Goal: Task Accomplishment & Management: Complete application form

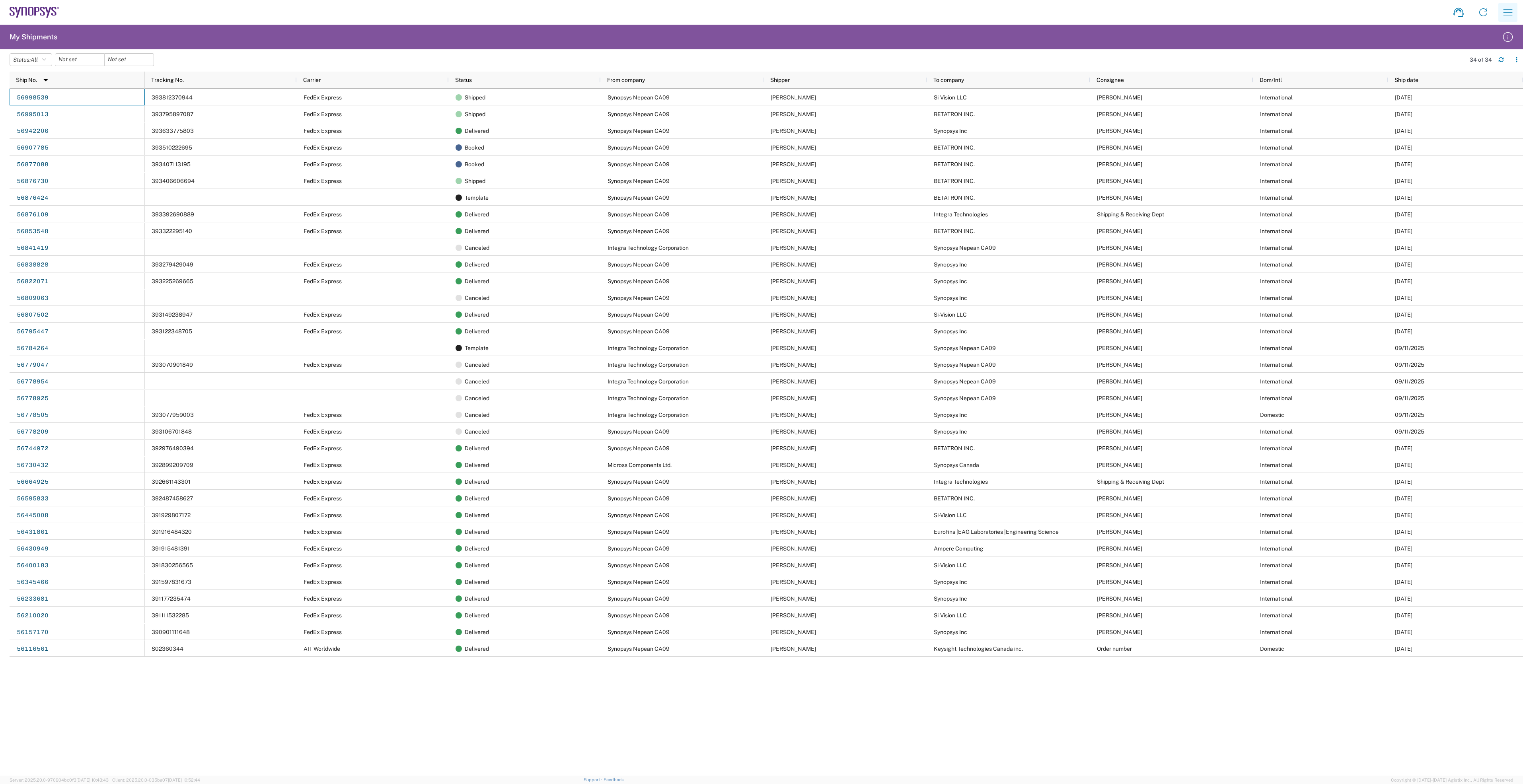
click at [1508, 15] on icon "button" at bounding box center [1507, 12] width 12 height 12
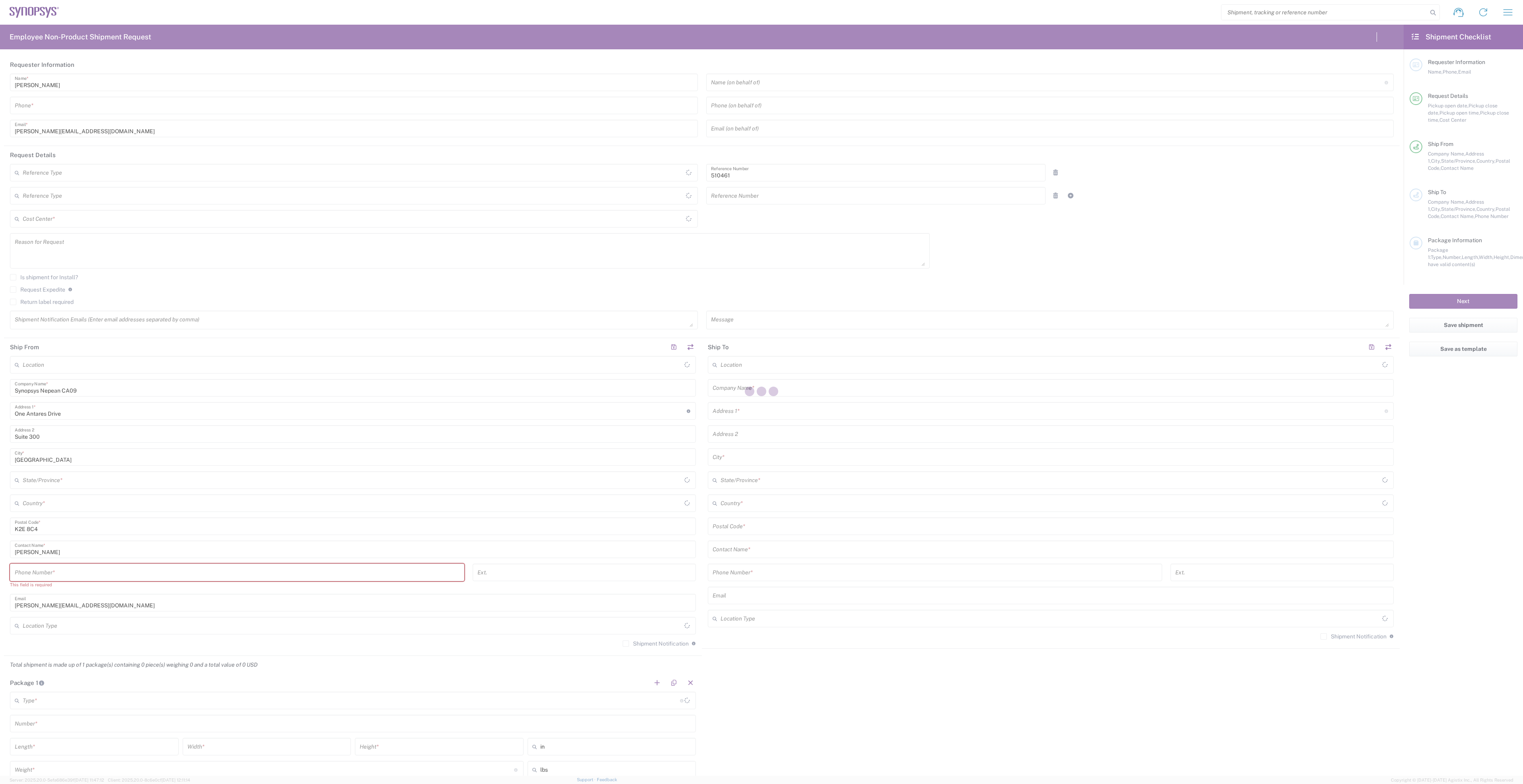
type input "Department"
type input "CA02, SG, MSIP2, R&D 510461"
type input "[GEOGRAPHIC_DATA]"
type input "Delivered at Place"
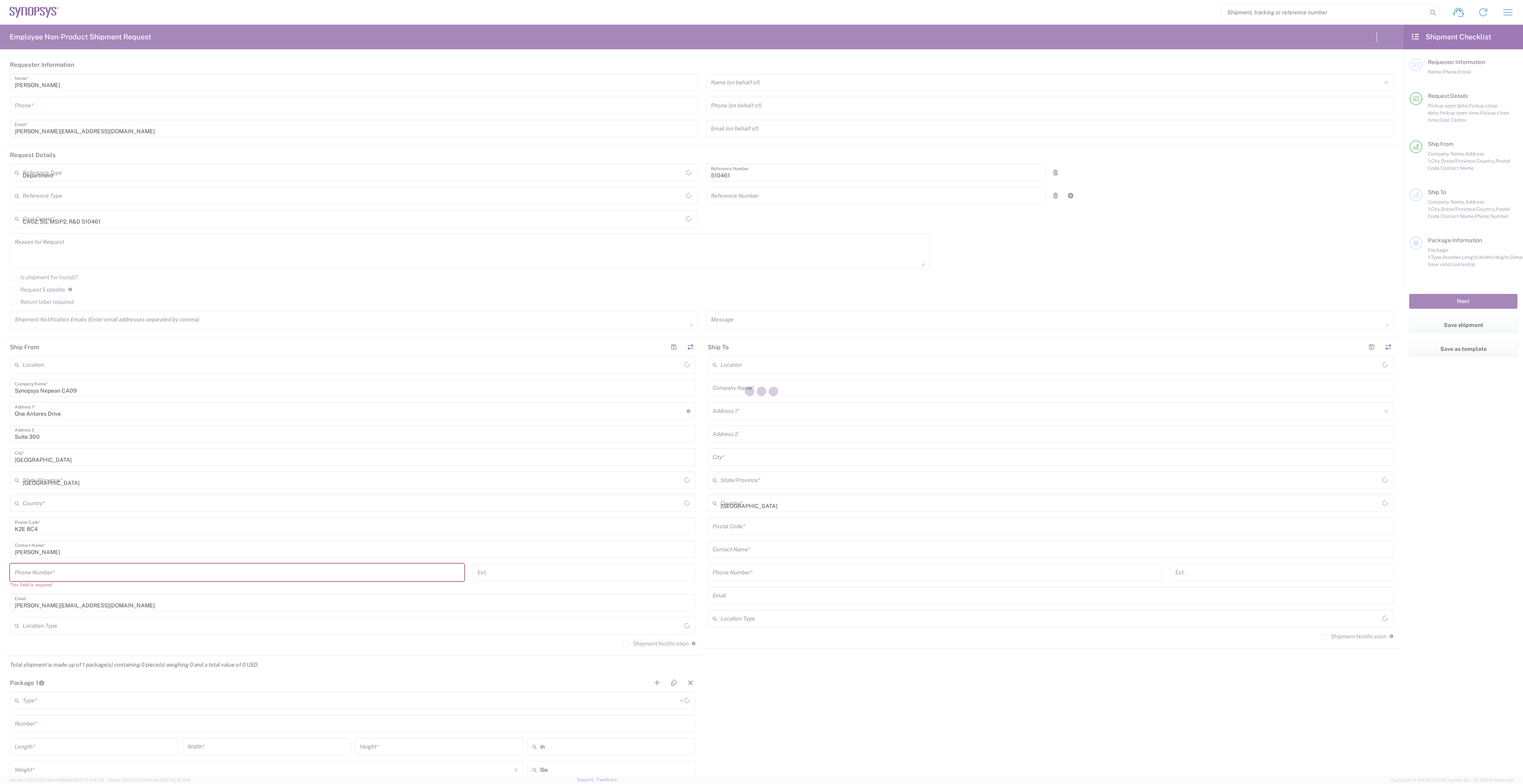
type input "[GEOGRAPHIC_DATA]"
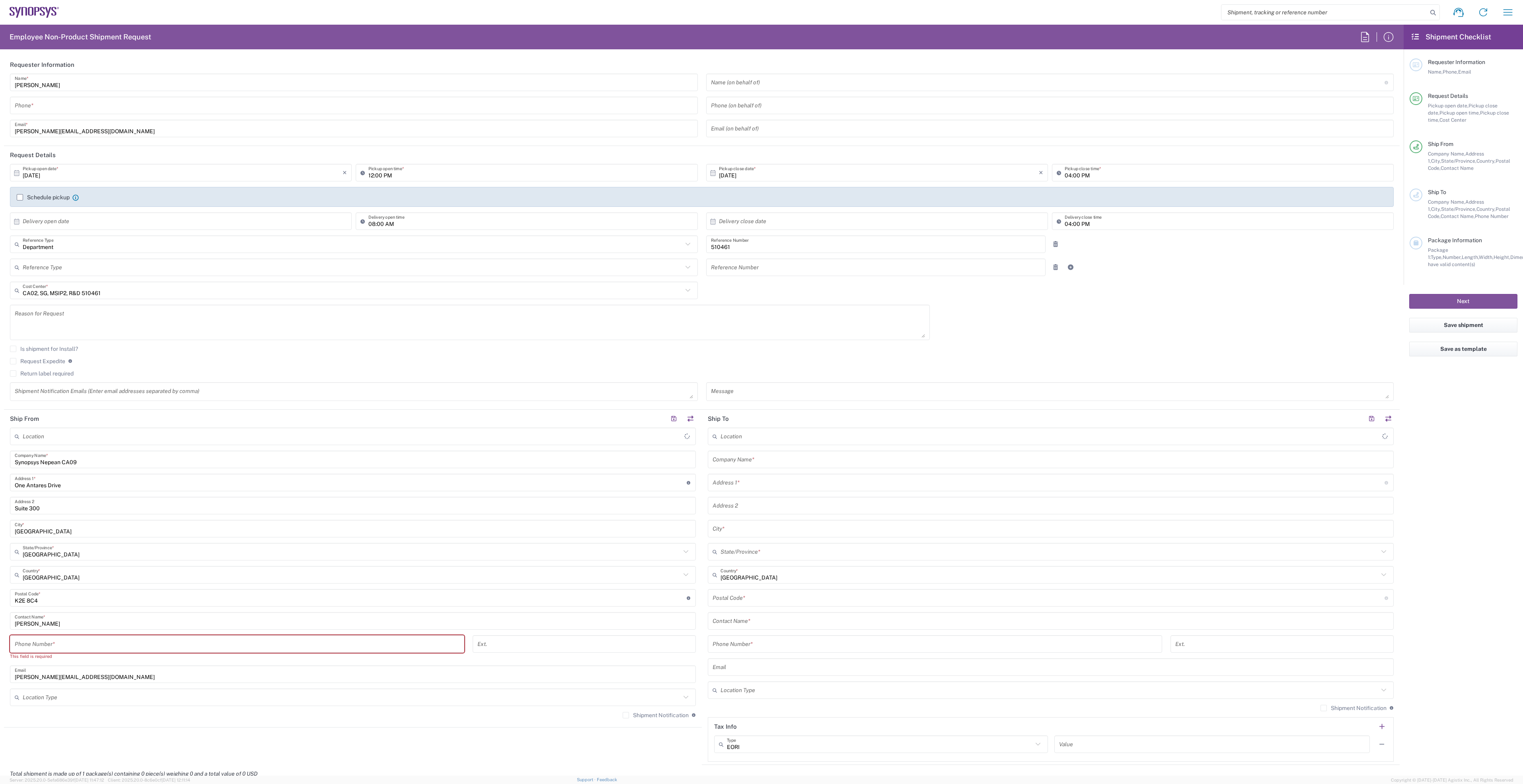
type input "Nepean CA09"
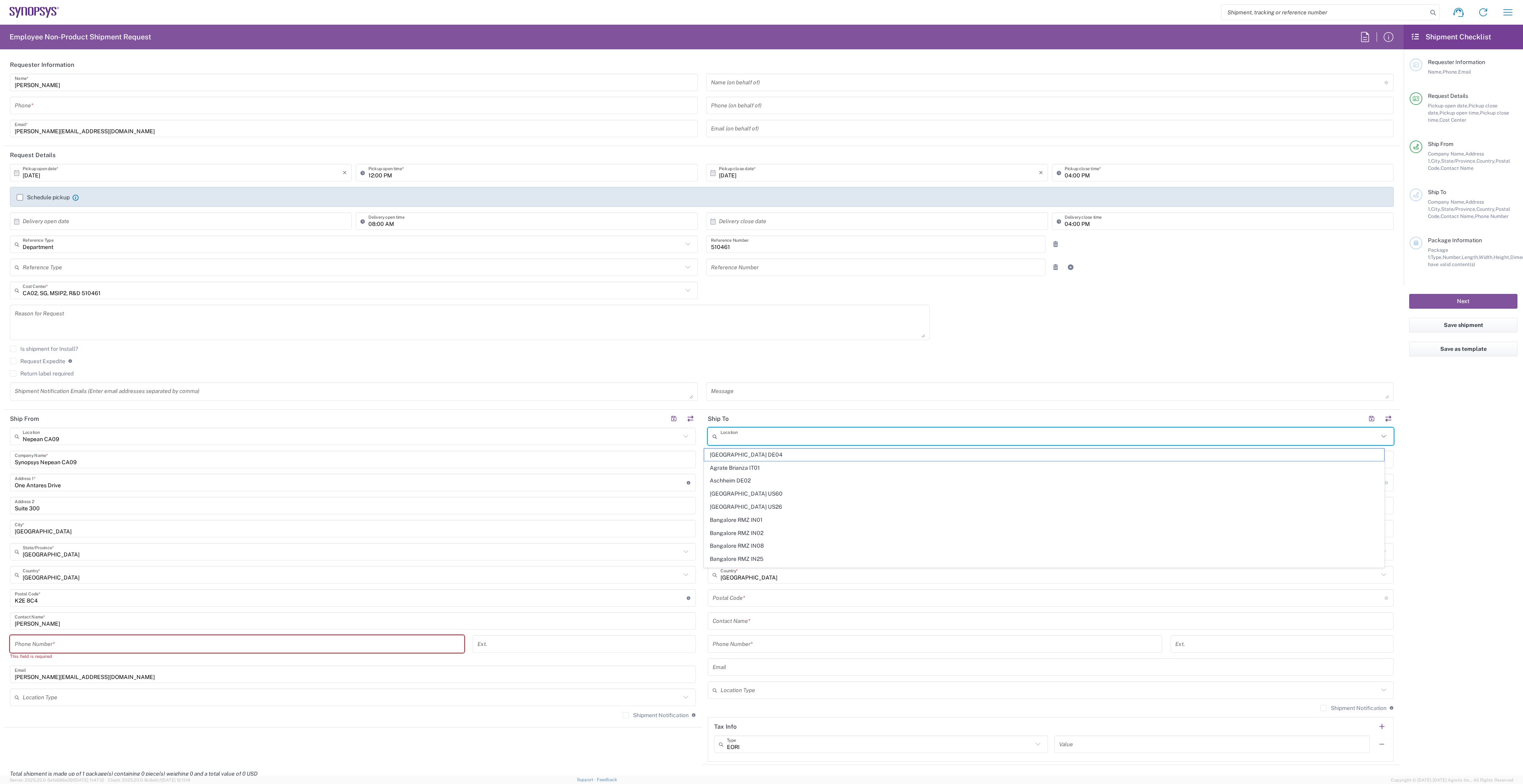
click at [811, 436] on input "text" at bounding box center [1050, 436] width 658 height 14
click at [803, 421] on header "Ship To" at bounding box center [1050, 418] width 698 height 18
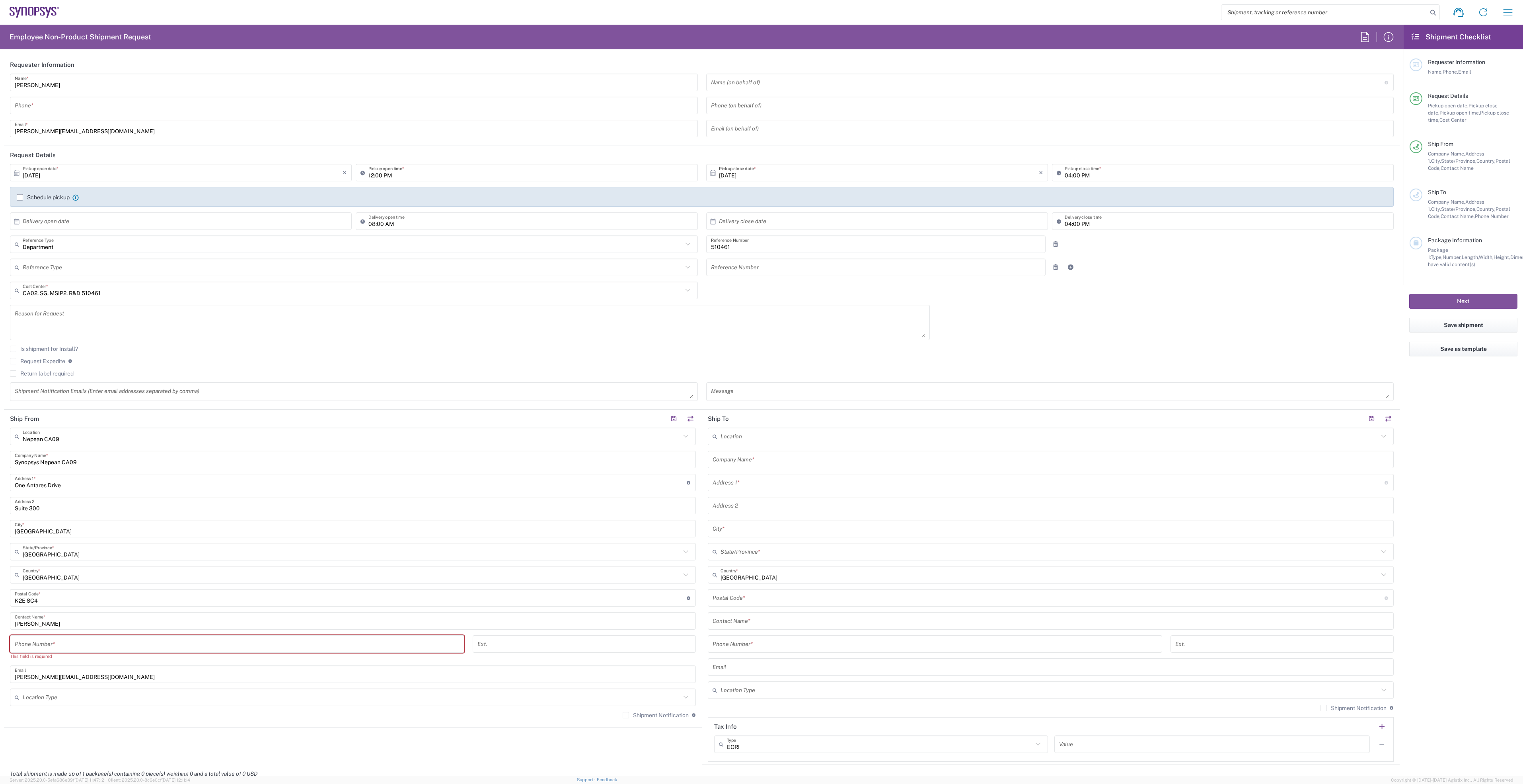
click at [75, 640] on input "tel" at bounding box center [237, 644] width 445 height 14
type input "6136006767"
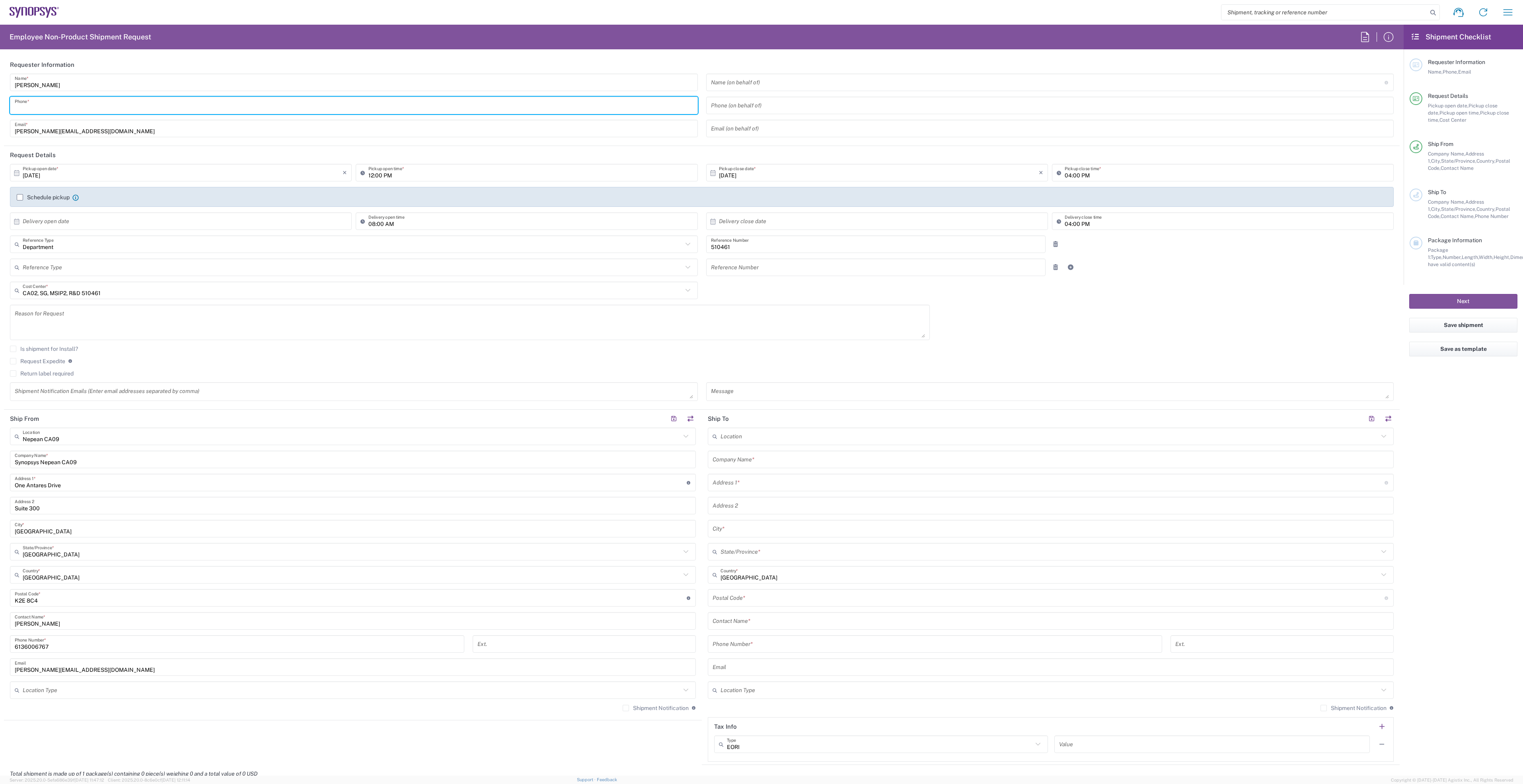
click at [53, 102] on input "tel" at bounding box center [353, 106] width 678 height 14
type input "6136006767"
click at [750, 438] on input "text" at bounding box center [1050, 436] width 658 height 14
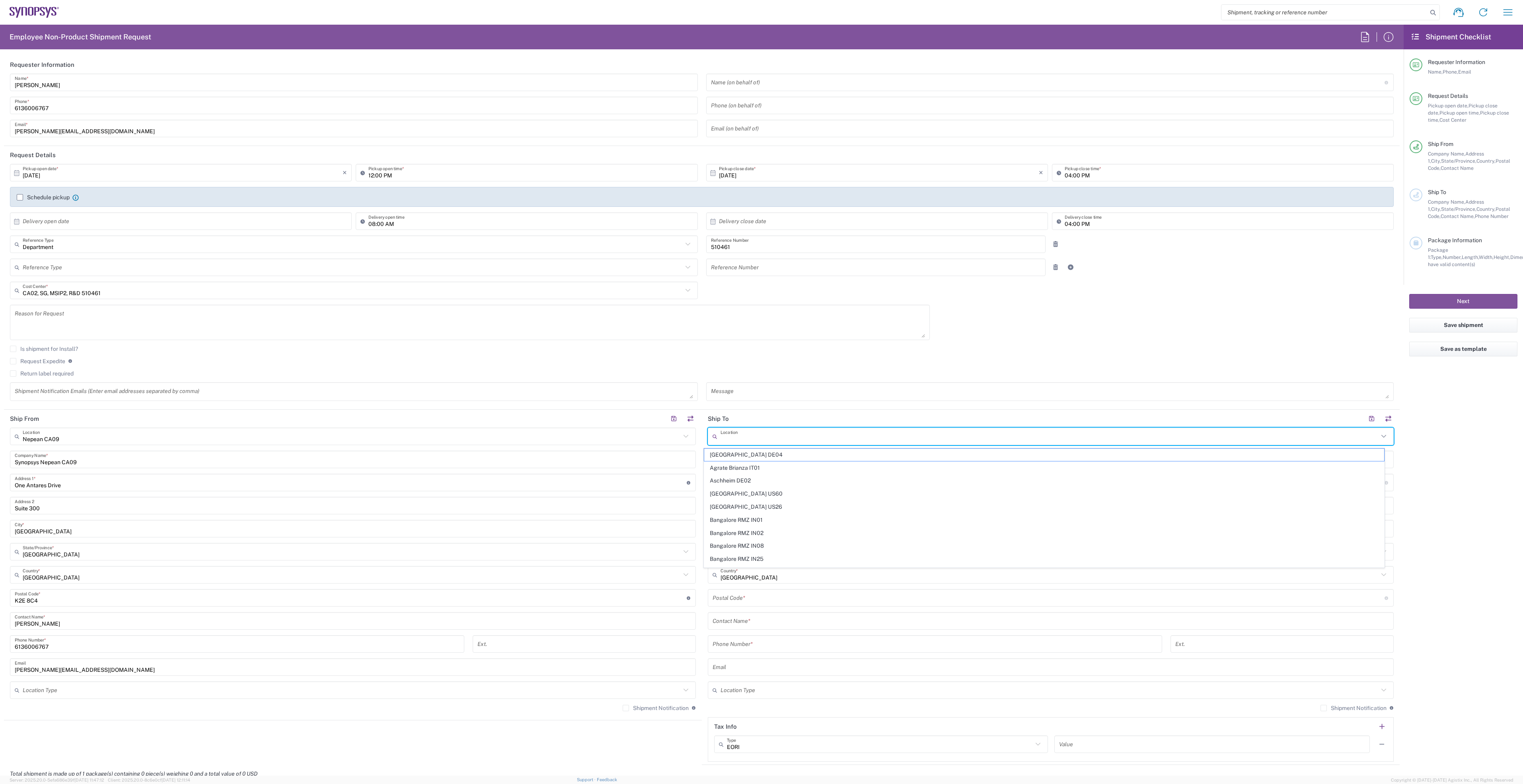
click at [759, 438] on input "text" at bounding box center [1050, 436] width 658 height 14
click at [761, 420] on header "Ship To" at bounding box center [1050, 418] width 698 height 18
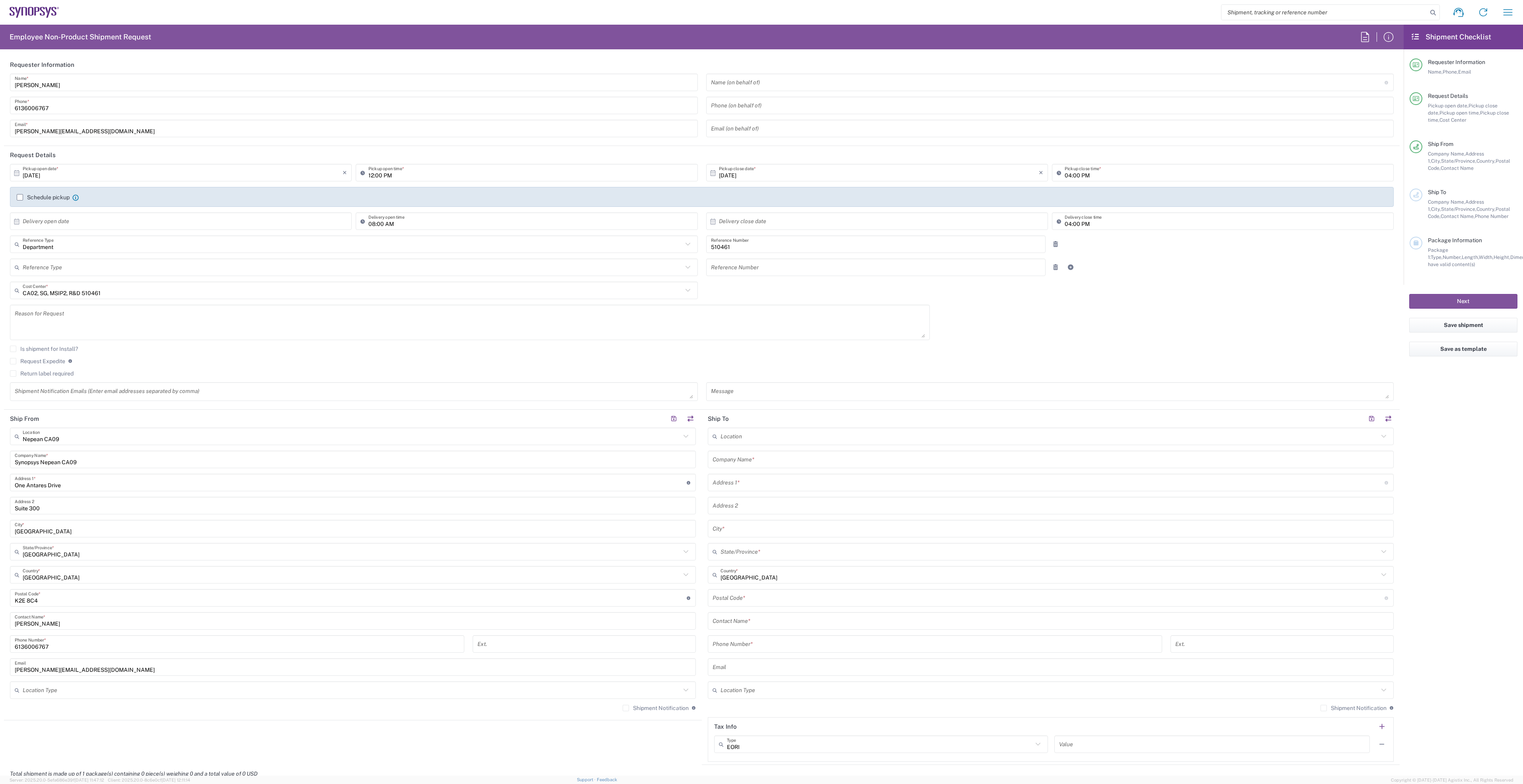
click at [774, 457] on input "text" at bounding box center [1050, 459] width 676 height 14
click at [726, 461] on input "Promax" at bounding box center [1050, 459] width 676 height 14
drag, startPoint x: 761, startPoint y: 463, endPoint x: 695, endPoint y: 459, distance: 66.1
click at [695, 459] on div "Ship From [GEOGRAPHIC_DATA] [GEOGRAPHIC_DATA] Location [GEOGRAPHIC_DATA] Agrate…" at bounding box center [701, 587] width 1395 height 355
paste input "Industries Inc."
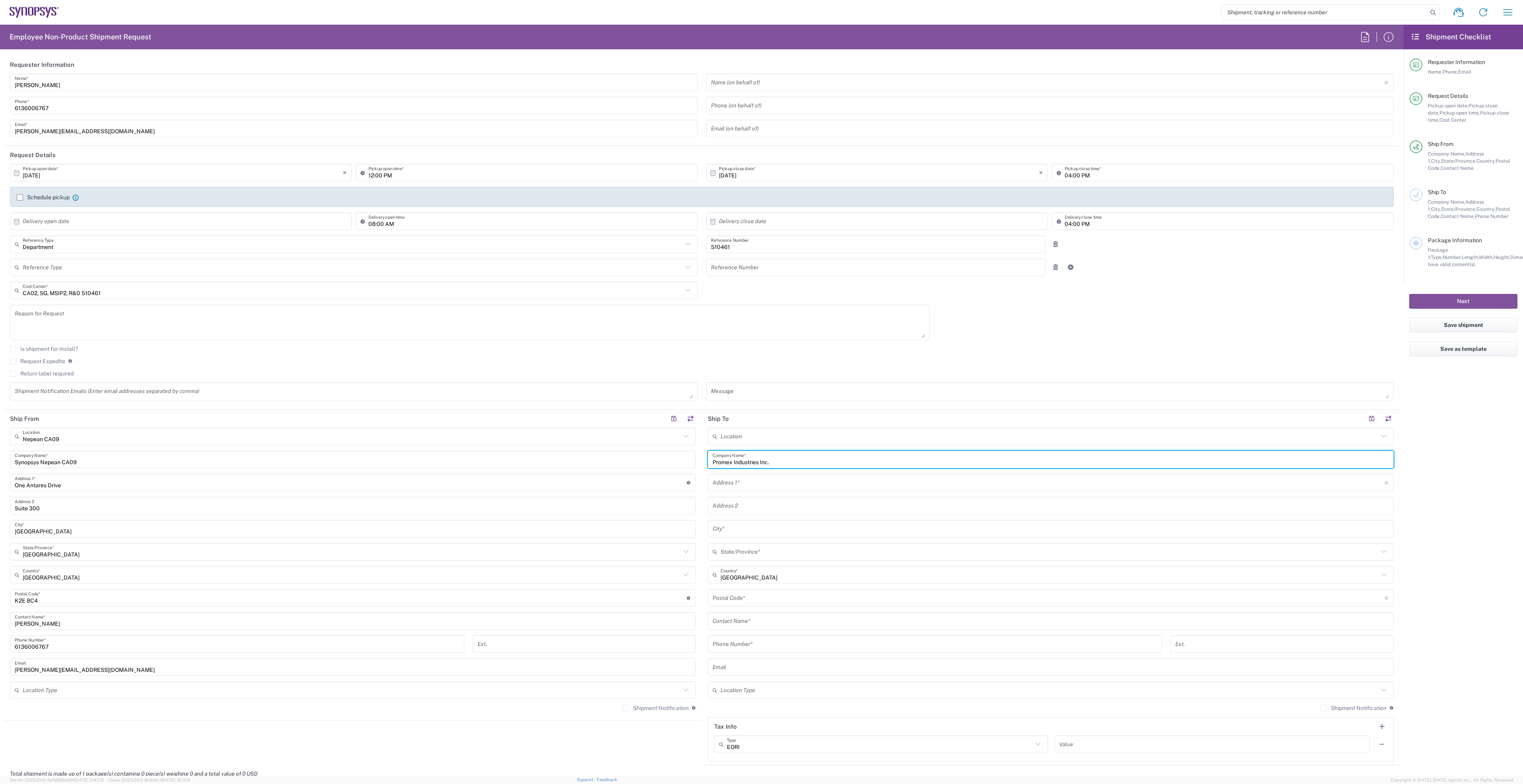
type input "Promex Industries Inc."
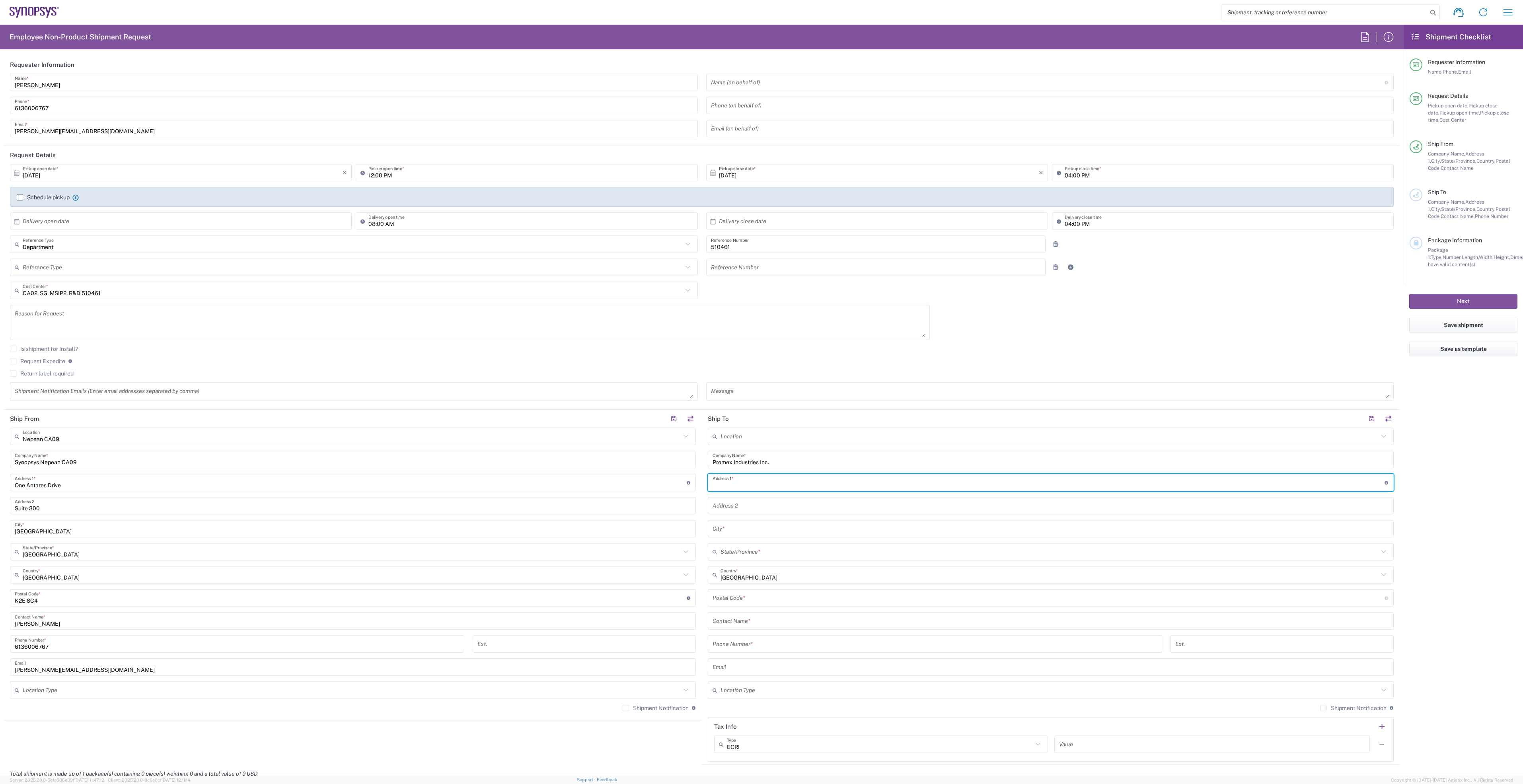
click at [759, 483] on input "text" at bounding box center [1048, 482] width 672 height 14
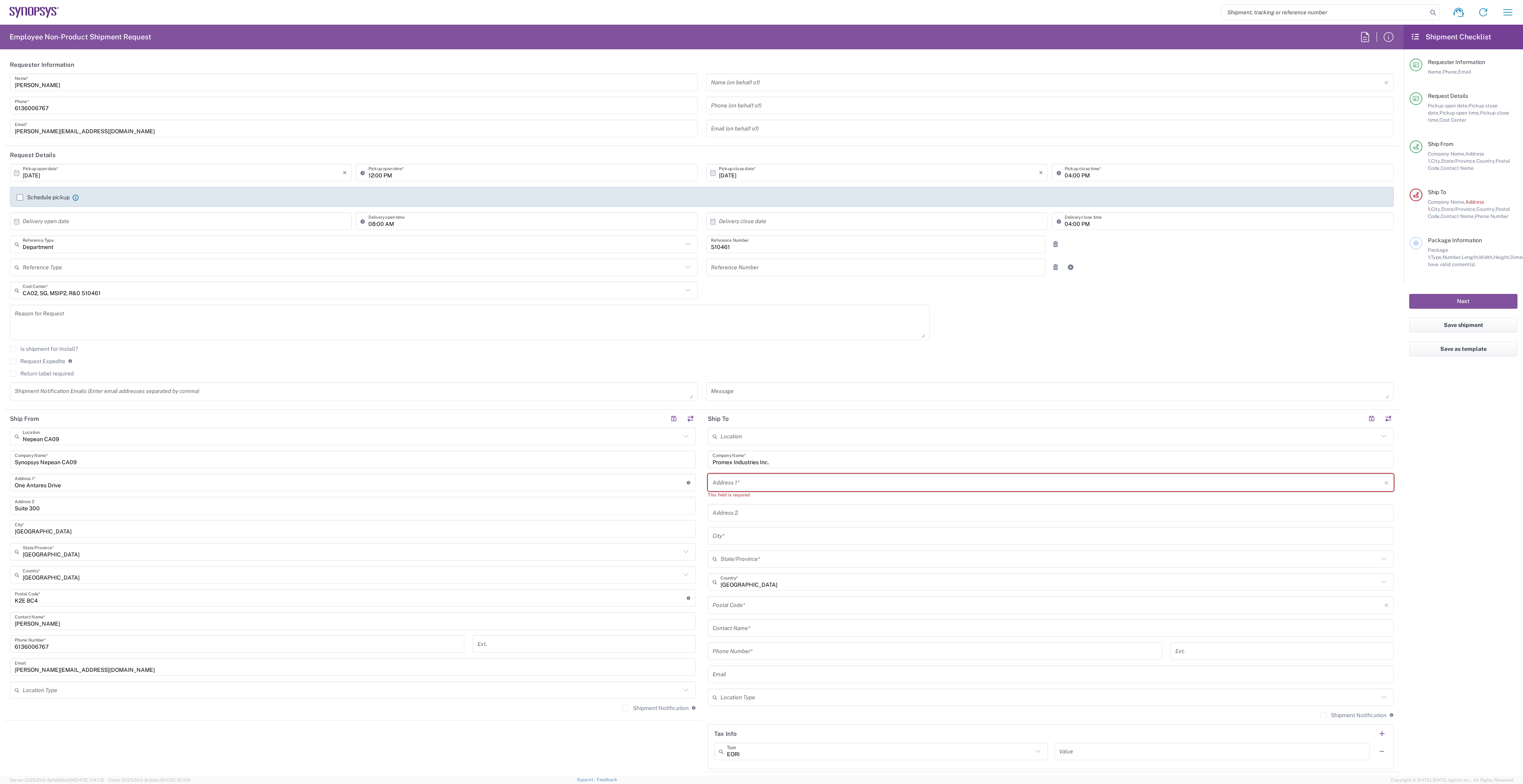
click at [748, 670] on input "text" at bounding box center [1050, 674] width 676 height 14
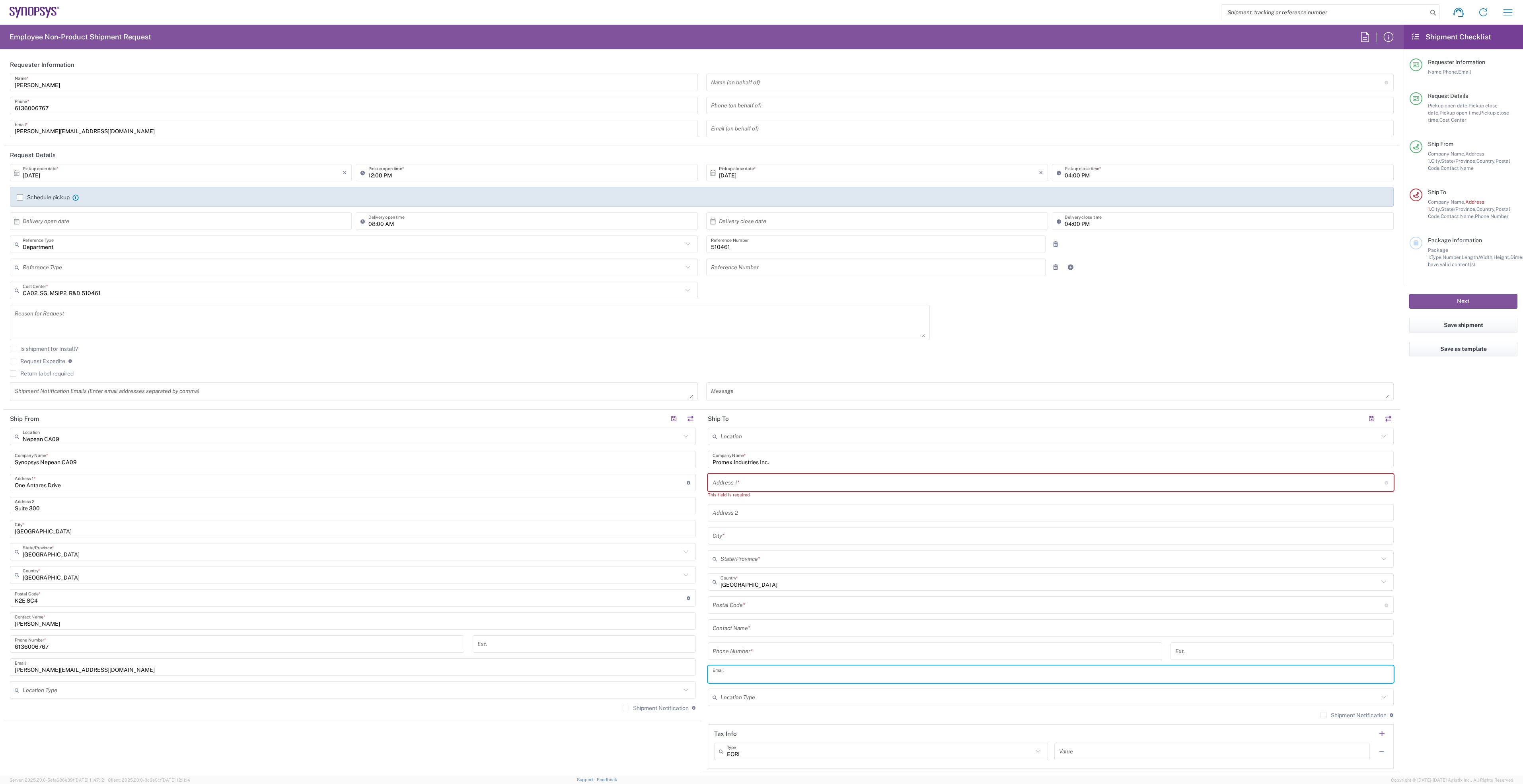
paste input "[EMAIL_ADDRESS][DOMAIN_NAME]"
type input "[EMAIL_ADDRESS][DOMAIN_NAME]"
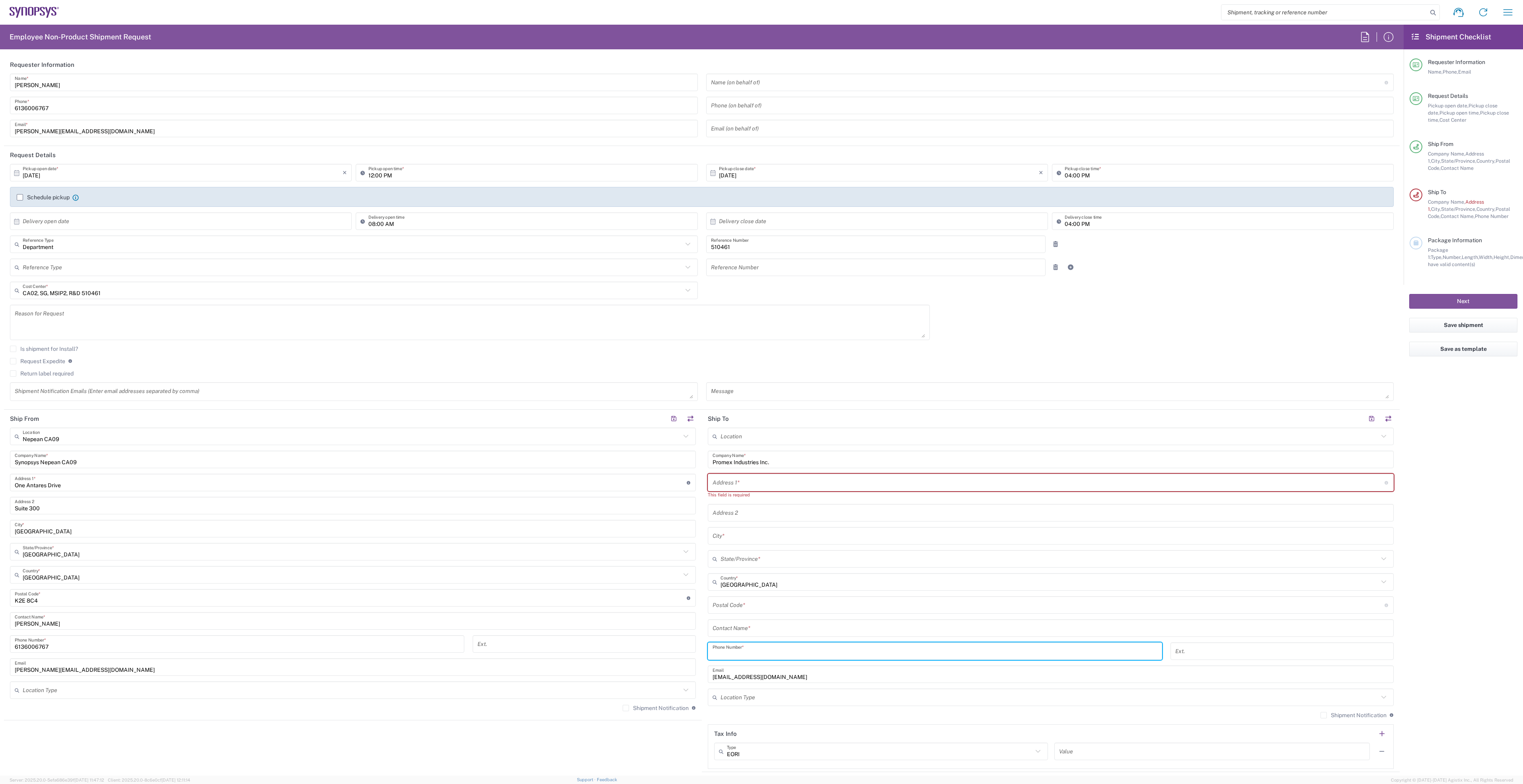
click at [743, 651] on input "tel" at bounding box center [934, 651] width 445 height 14
type input "[PHONE_NUMBER]"
click at [740, 484] on input "text" at bounding box center [1048, 482] width 672 height 14
paste input "[STREET_ADDRESS]"
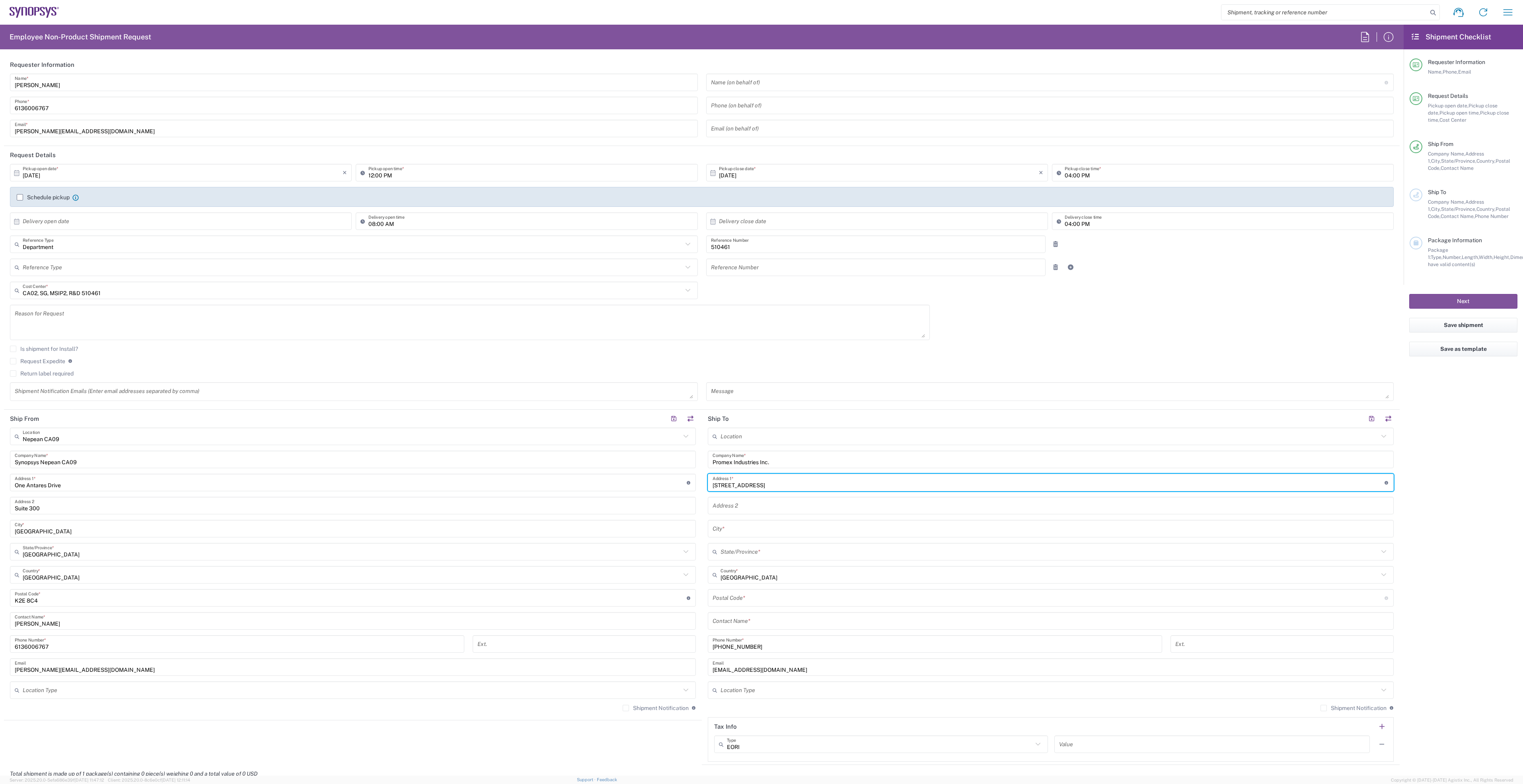
type input "[STREET_ADDRESS]"
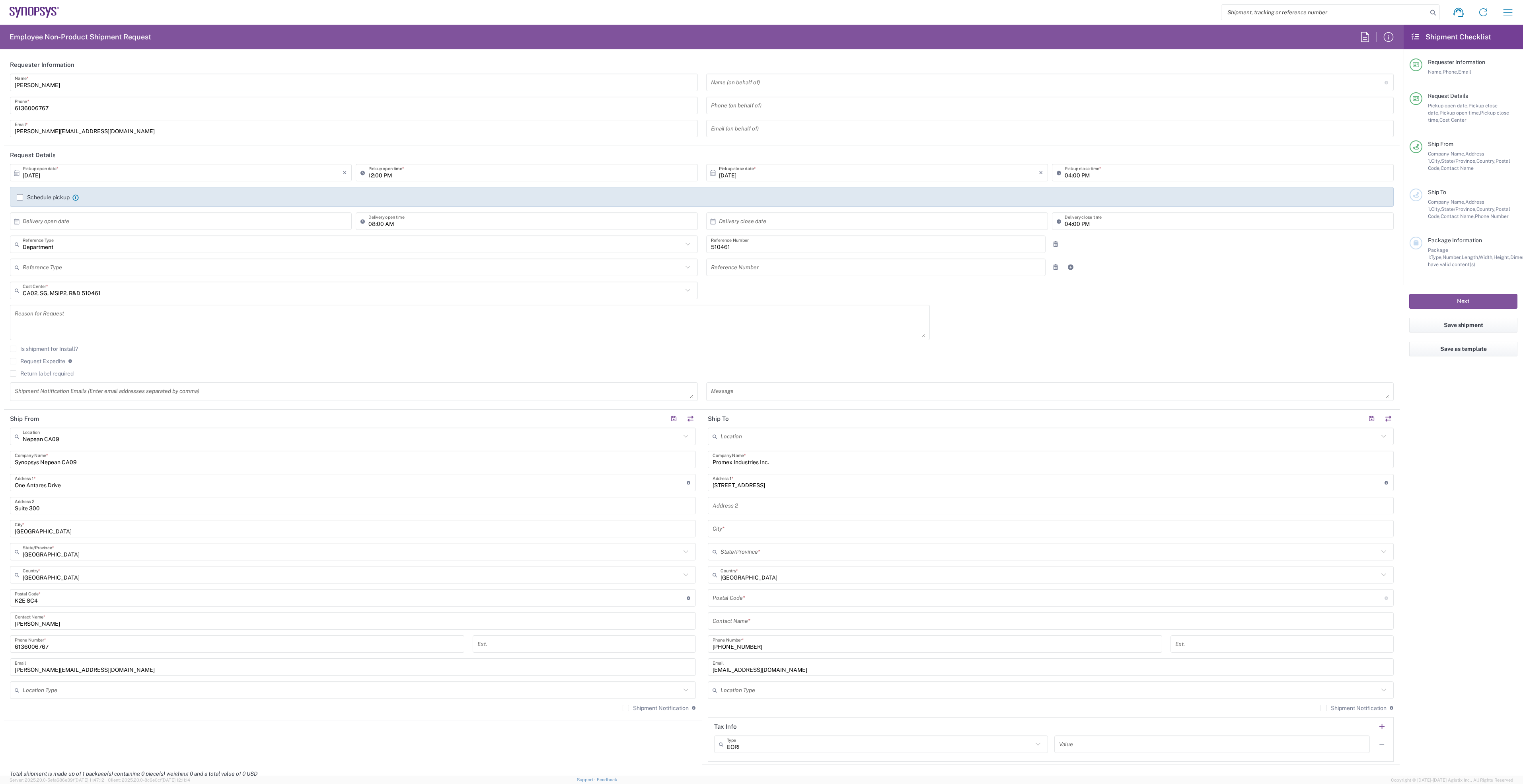
click at [728, 503] on input "text" at bounding box center [1050, 506] width 676 height 14
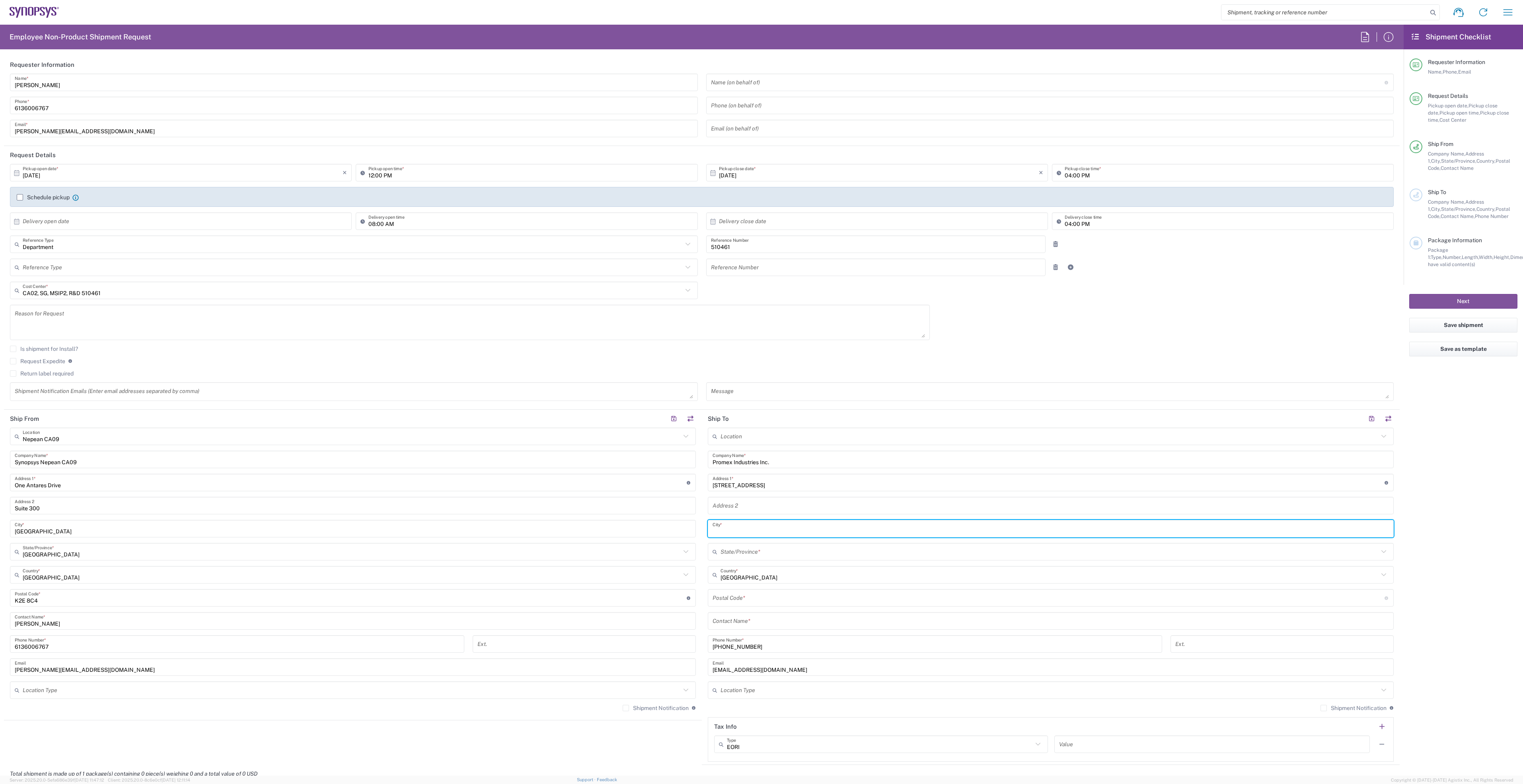
click at [735, 533] on input "text" at bounding box center [1050, 528] width 676 height 14
paste input "Santa [PERSON_NAME]"
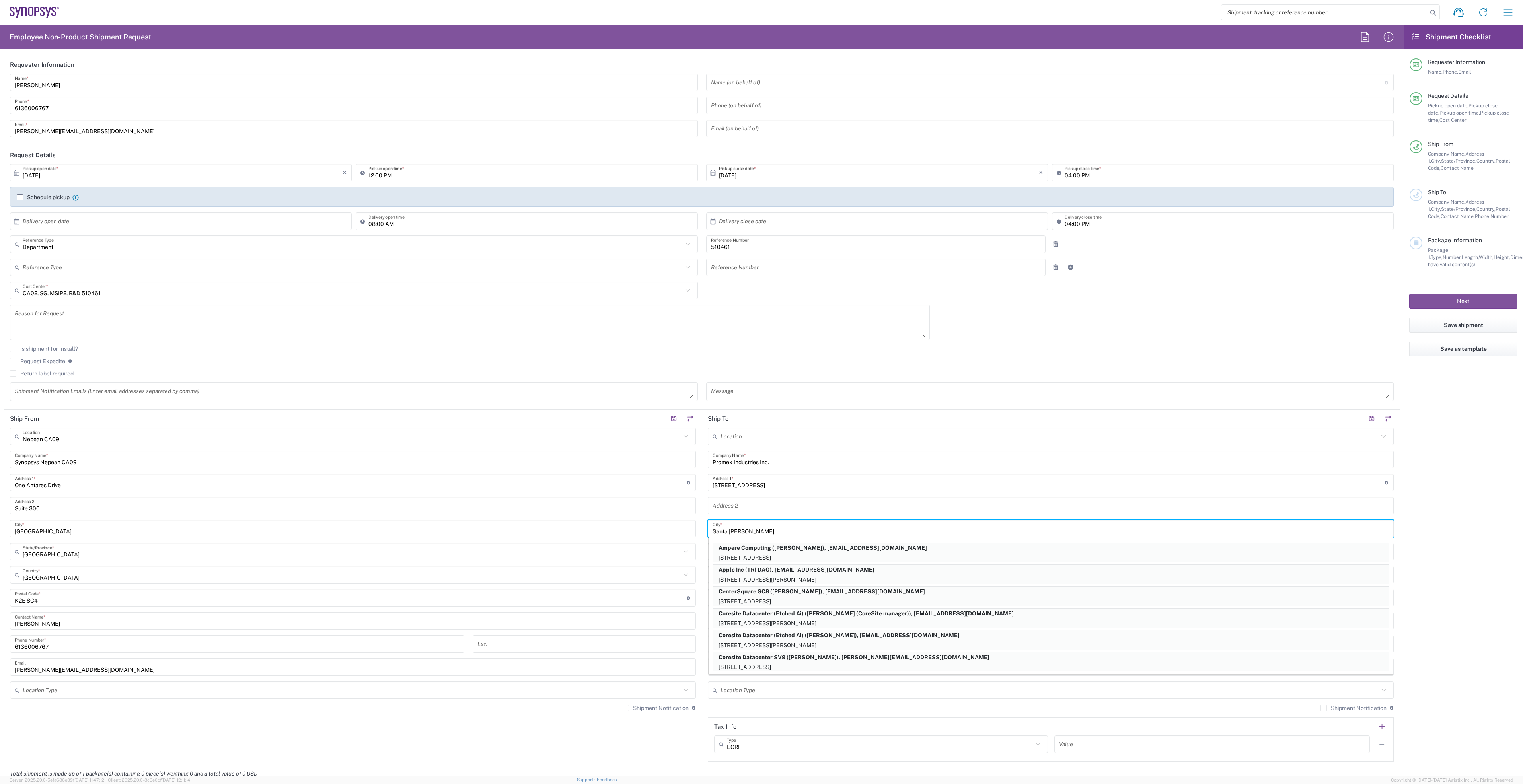
type input "Santa [PERSON_NAME]"
click at [613, 506] on input "Suite 300" at bounding box center [353, 506] width 676 height 14
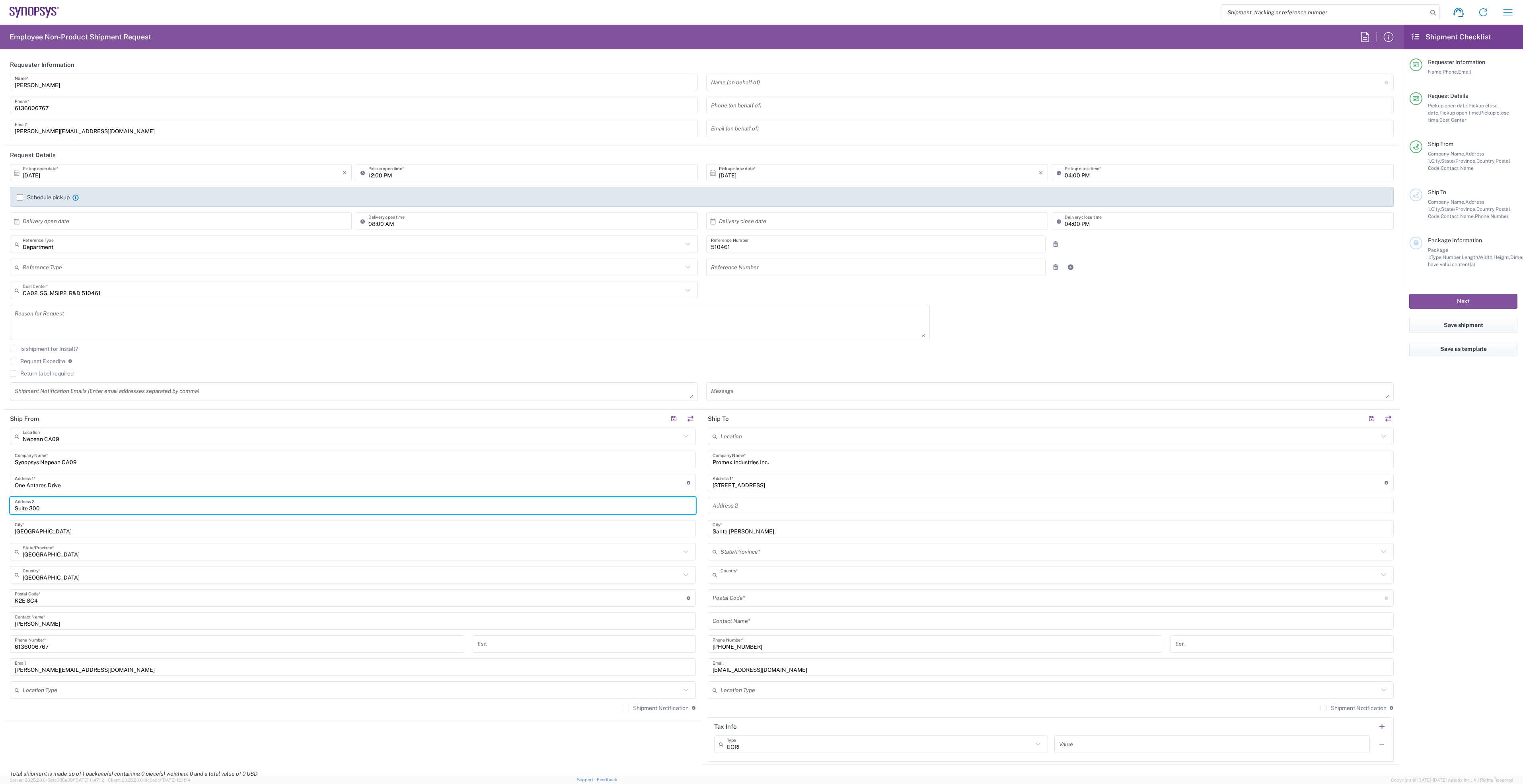
click at [763, 575] on input "text" at bounding box center [1050, 574] width 658 height 14
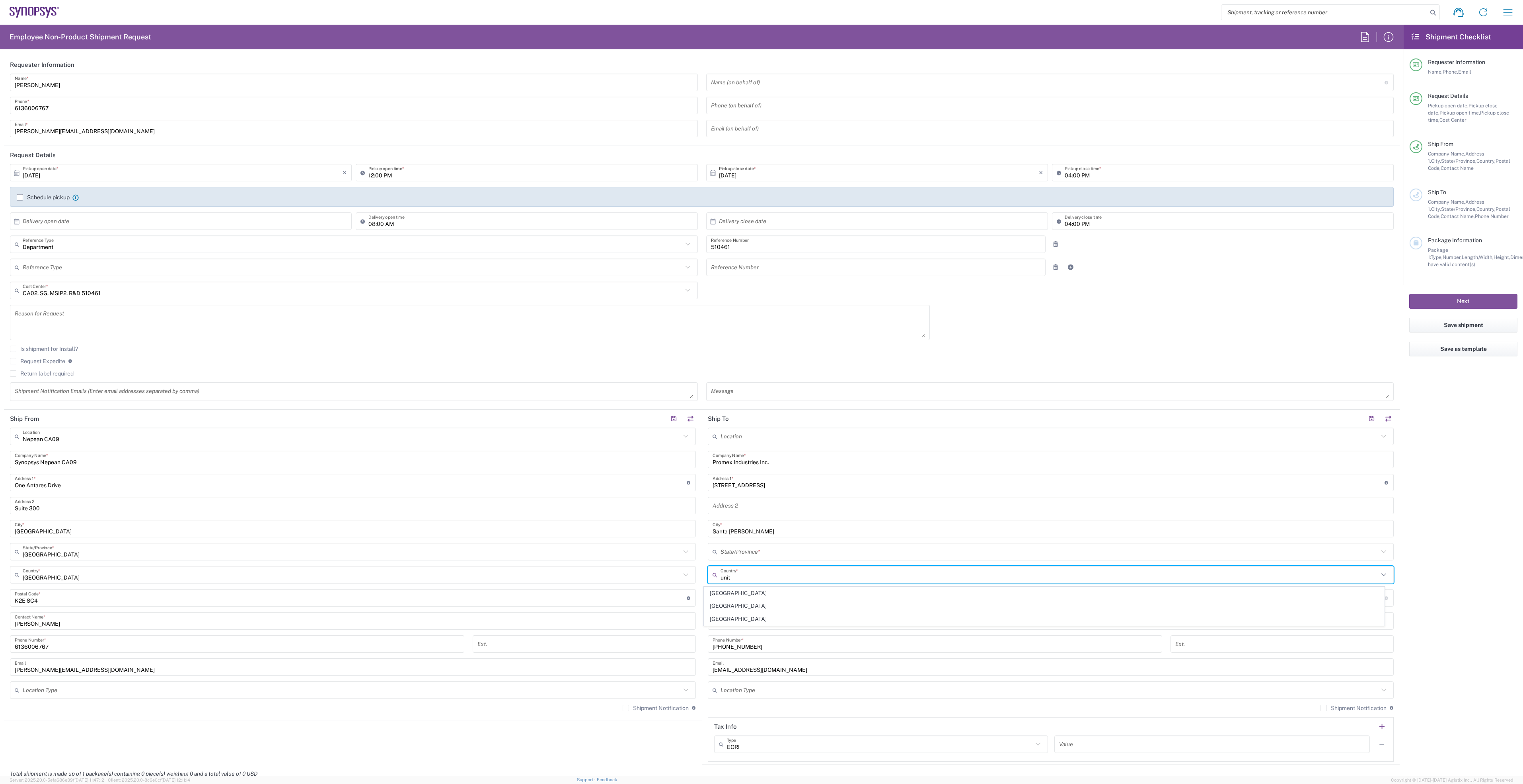
click at [753, 616] on span "[GEOGRAPHIC_DATA]" at bounding box center [1044, 618] width 680 height 12
type input "[GEOGRAPHIC_DATA]"
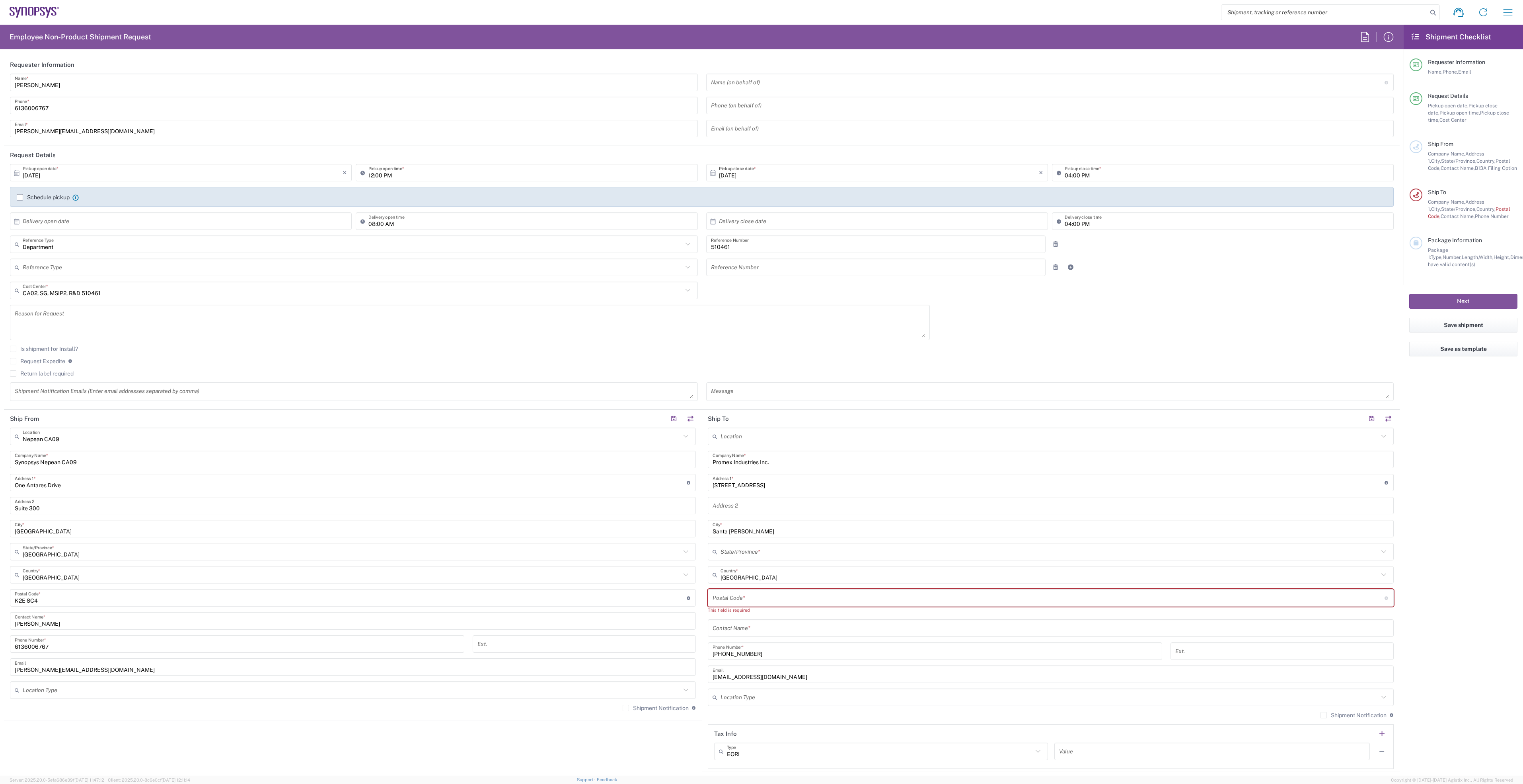
click at [756, 601] on input "undefined" at bounding box center [1048, 598] width 672 height 14
paste input "95051"
type input "95051"
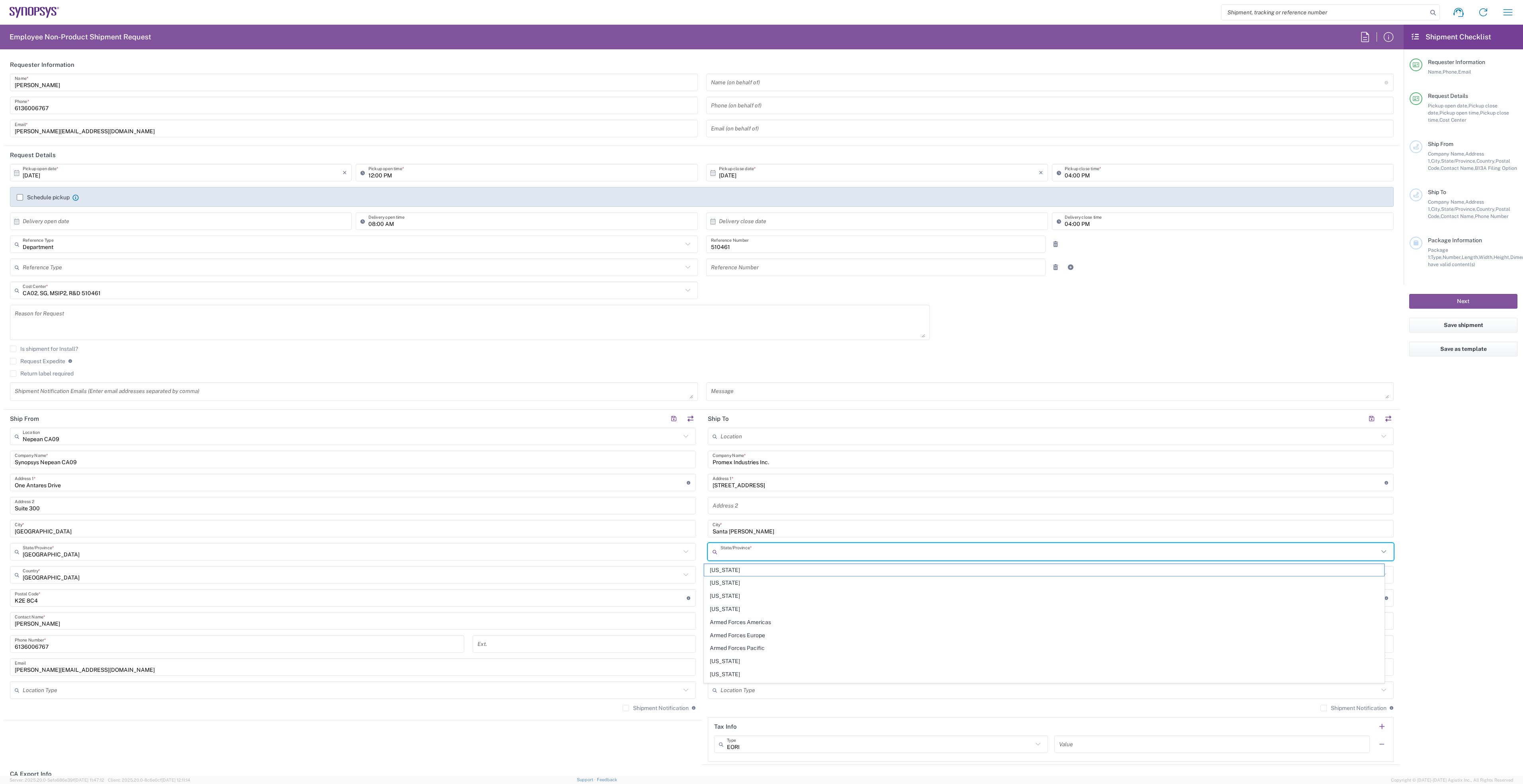
click at [759, 552] on input "text" at bounding box center [1050, 552] width 658 height 14
click at [737, 579] on span "[US_STATE]" at bounding box center [1044, 583] width 680 height 12
type input "[US_STATE]"
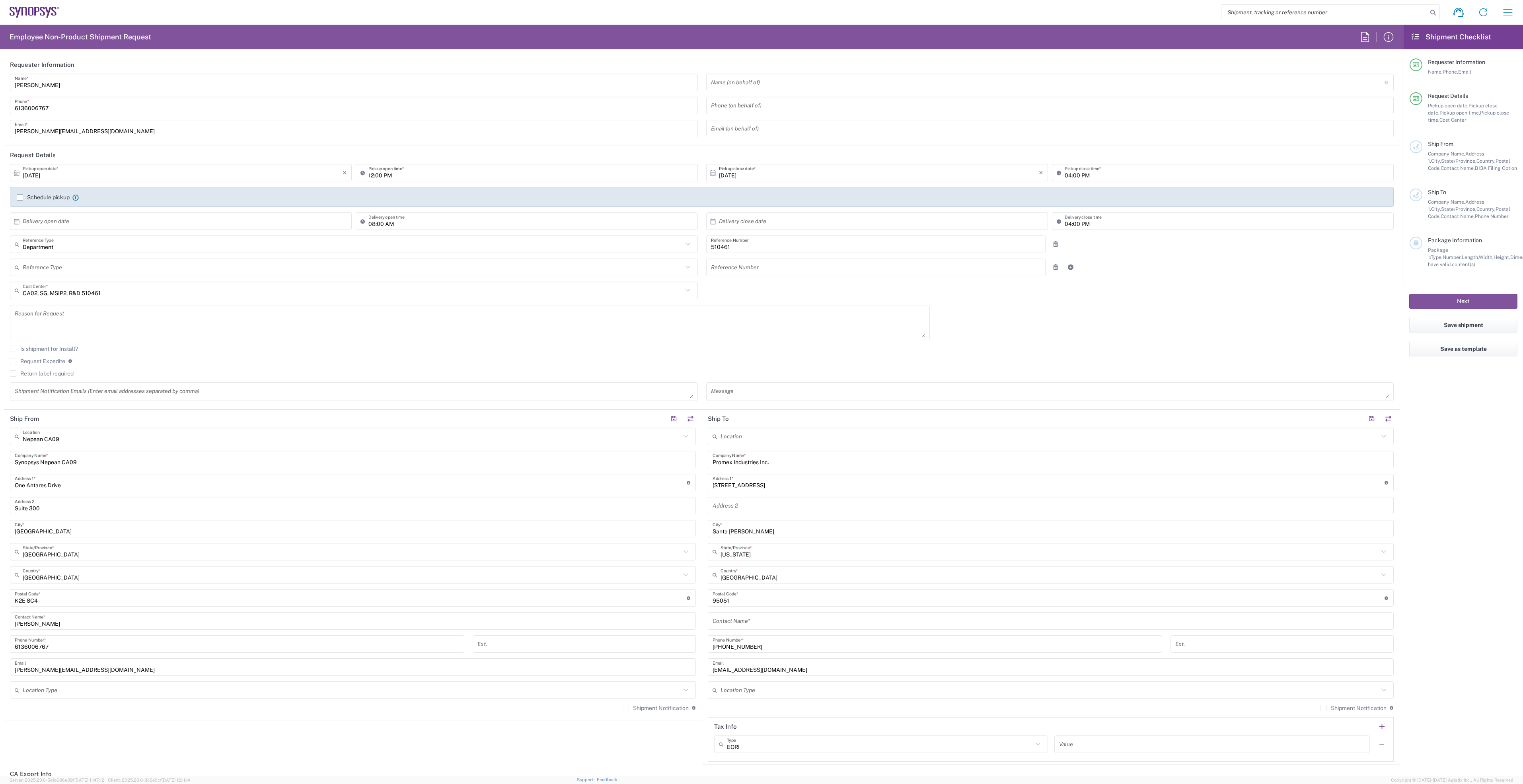
click at [18, 199] on label "Schedule pickup" at bounding box center [43, 197] width 53 height 7
click at [20, 197] on input "Schedule pickup" at bounding box center [20, 197] width 0 height 0
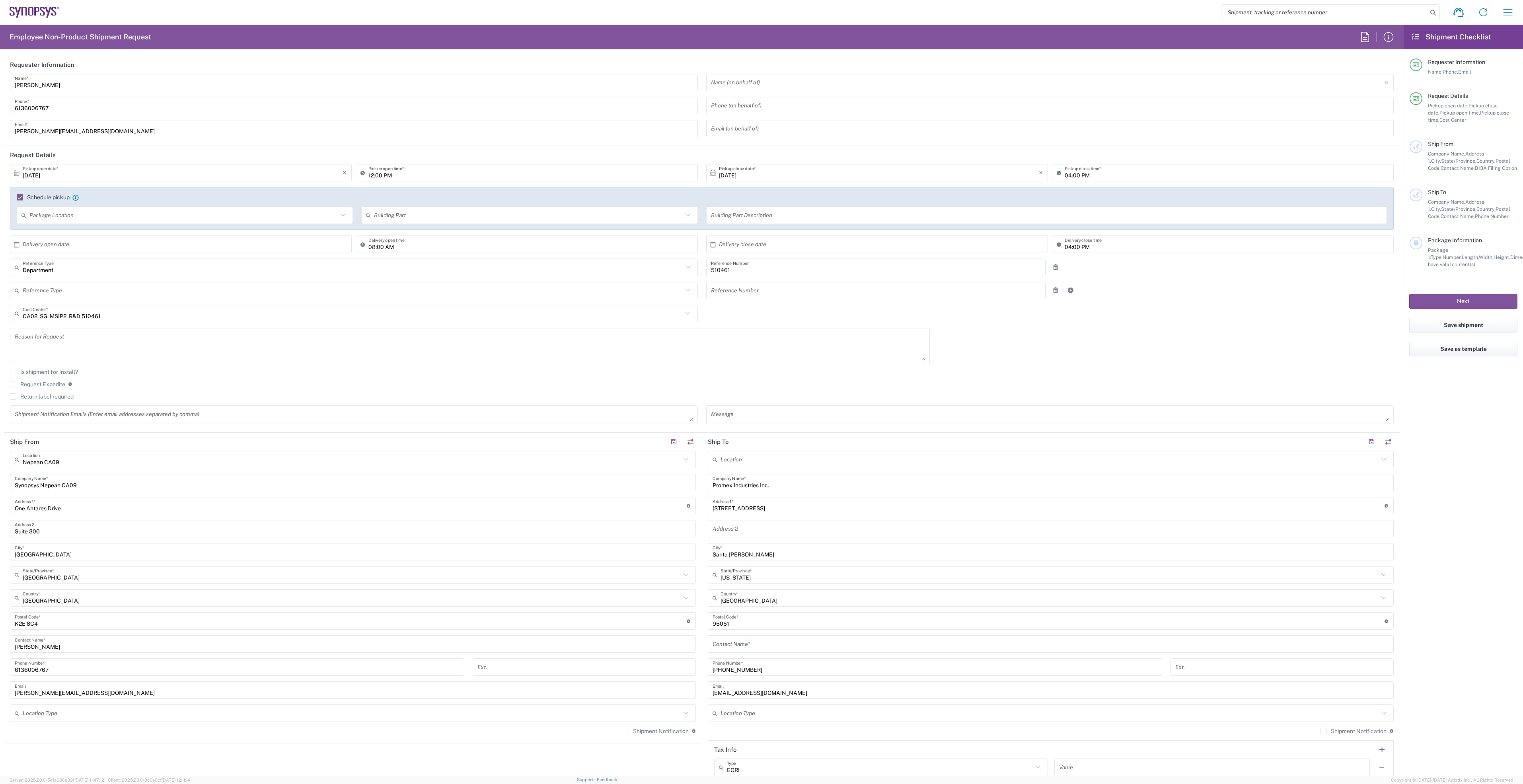
click at [372, 172] on input "12:00 PM" at bounding box center [531, 172] width 324 height 14
type input "03:00 PM"
click at [1066, 171] on input "04:00 PM" at bounding box center [1226, 172] width 324 height 14
type input "05:00 PM"
click at [1183, 326] on div "[DATE] × Pickup open date * Cancel Apply 03:00 PM Pickup open time * [DATE] × P…" at bounding box center [701, 297] width 1392 height 266
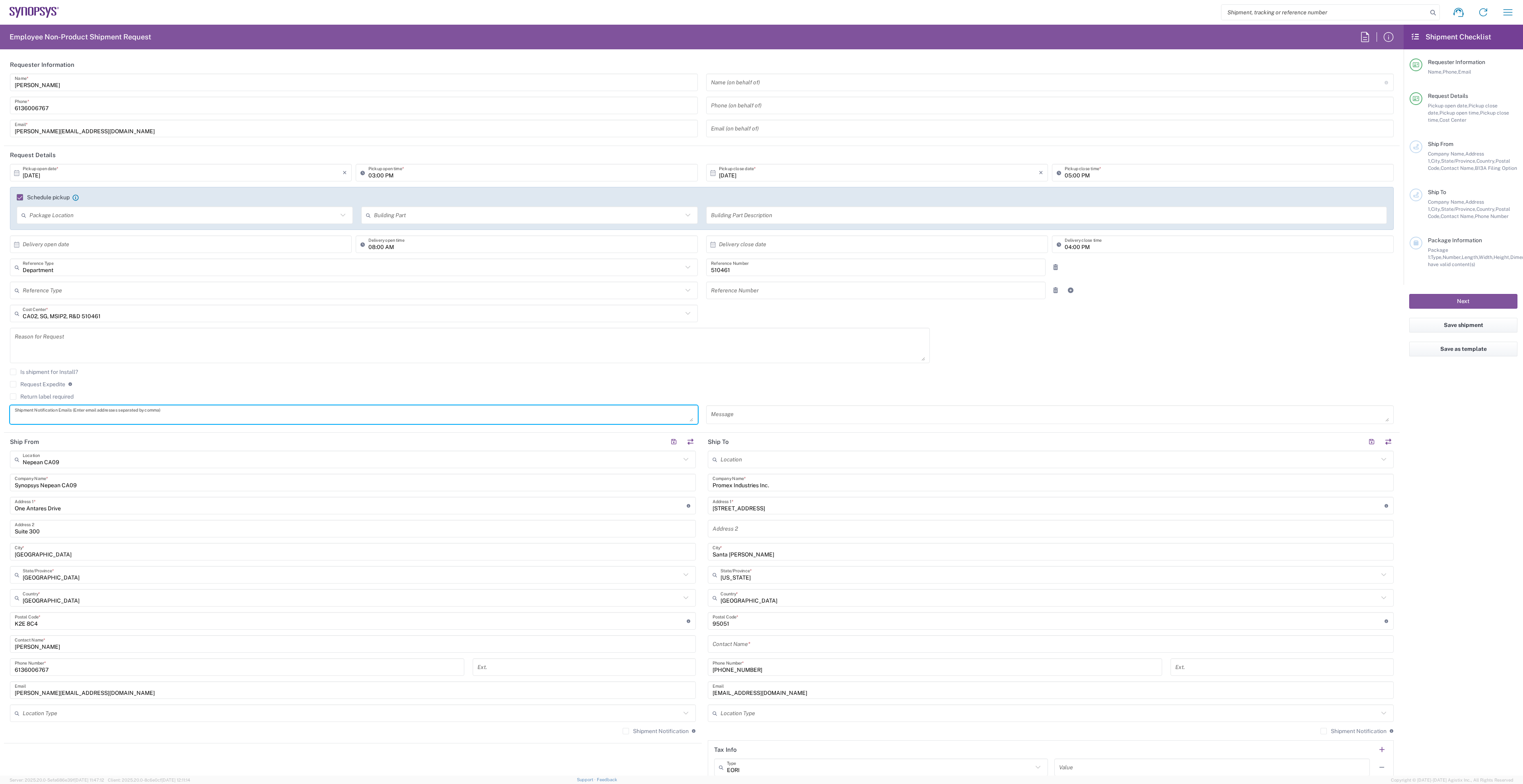
click at [104, 411] on textarea at bounding box center [353, 414] width 678 height 14
paste textarea "[EMAIL_ADDRESS][DOMAIN_NAME], [EMAIL_ADDRESS][DOMAIN_NAME]"
type textarea "[EMAIL_ADDRESS][DOMAIN_NAME], [EMAIL_ADDRESS][DOMAIN_NAME]"
click at [15, 388] on label "Request Expedite" at bounding box center [37, 384] width 55 height 7
click at [13, 384] on input "Request Expedite" at bounding box center [13, 384] width 0 height 0
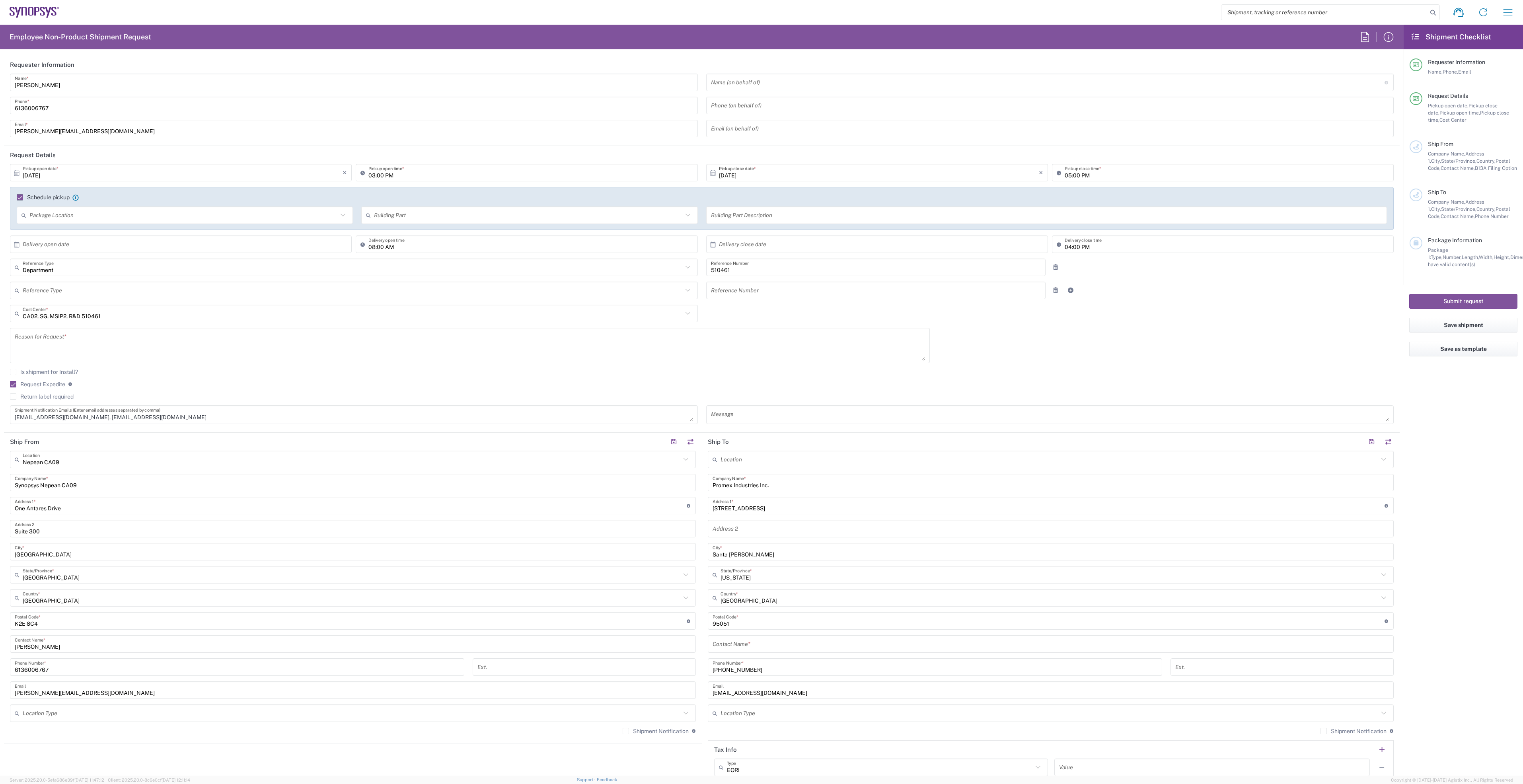
click at [68, 338] on textarea at bounding box center [470, 346] width 910 height 31
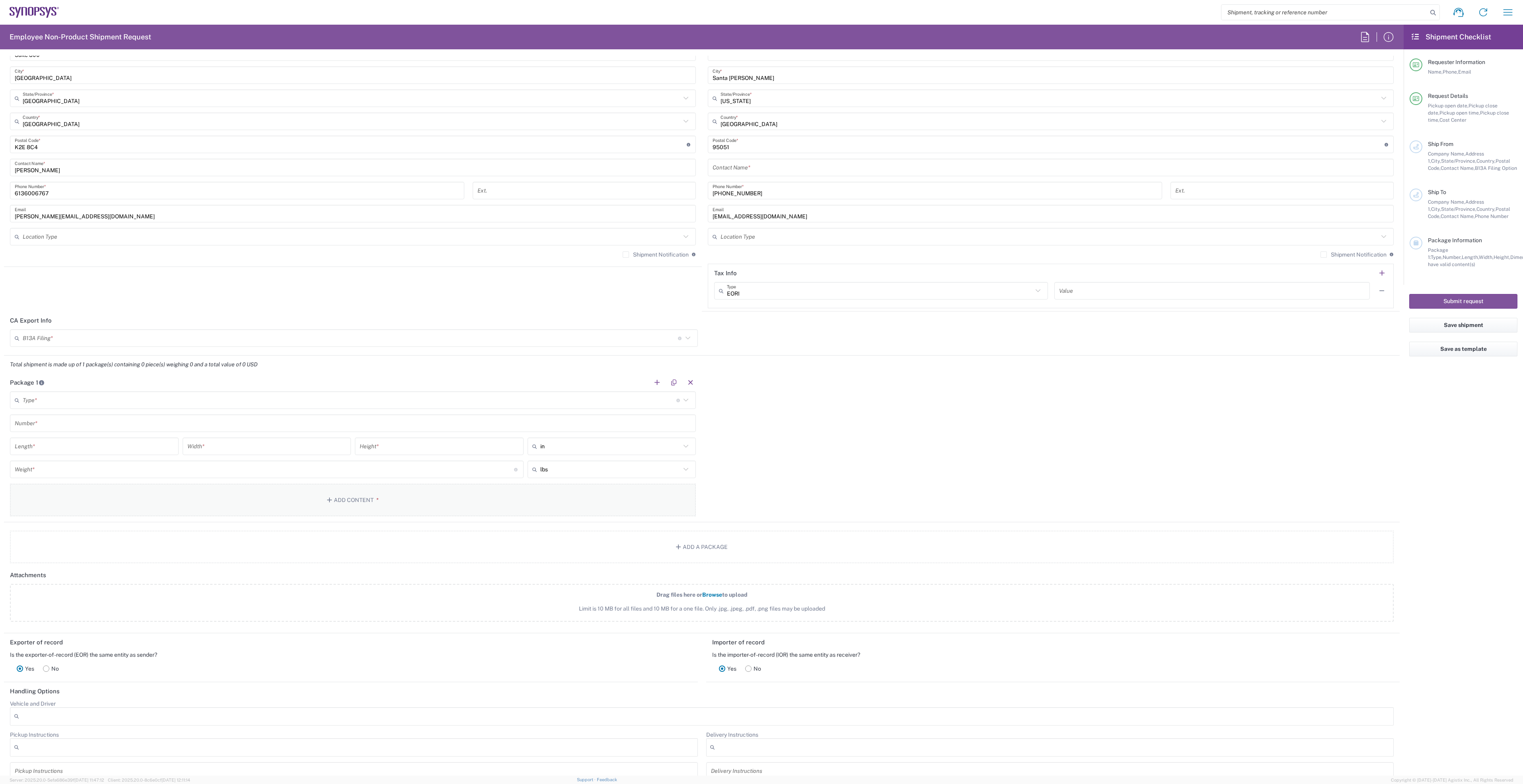
scroll to position [477, 0]
type textarea "Shipment to Promex"
click at [375, 495] on button "Add Content *" at bounding box center [353, 499] width 686 height 33
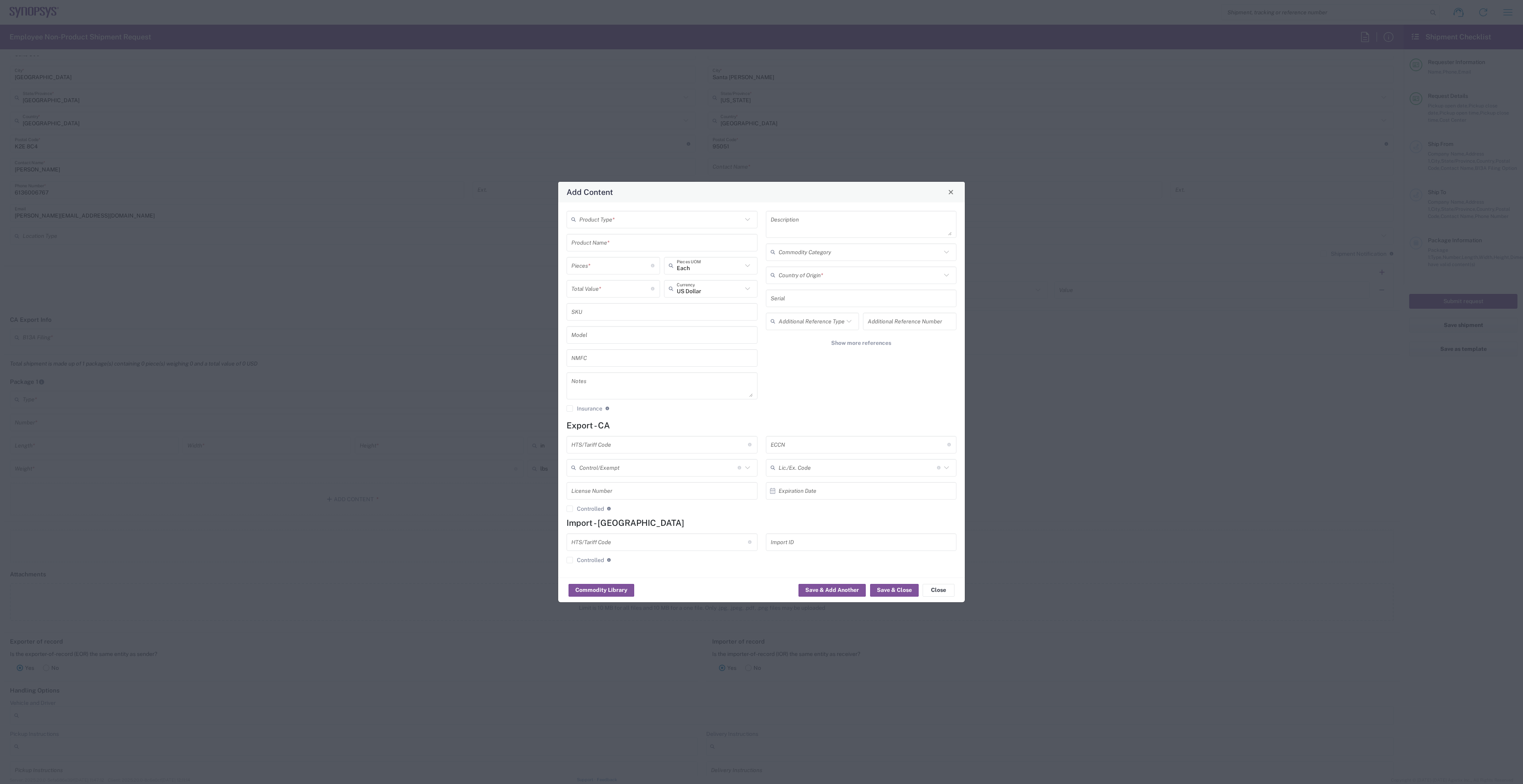
click at [636, 245] on input "text" at bounding box center [662, 242] width 182 height 14
type input "L"
type input "20x20 Lids"
click at [602, 264] on input "number" at bounding box center [611, 265] width 80 height 14
type input "1"
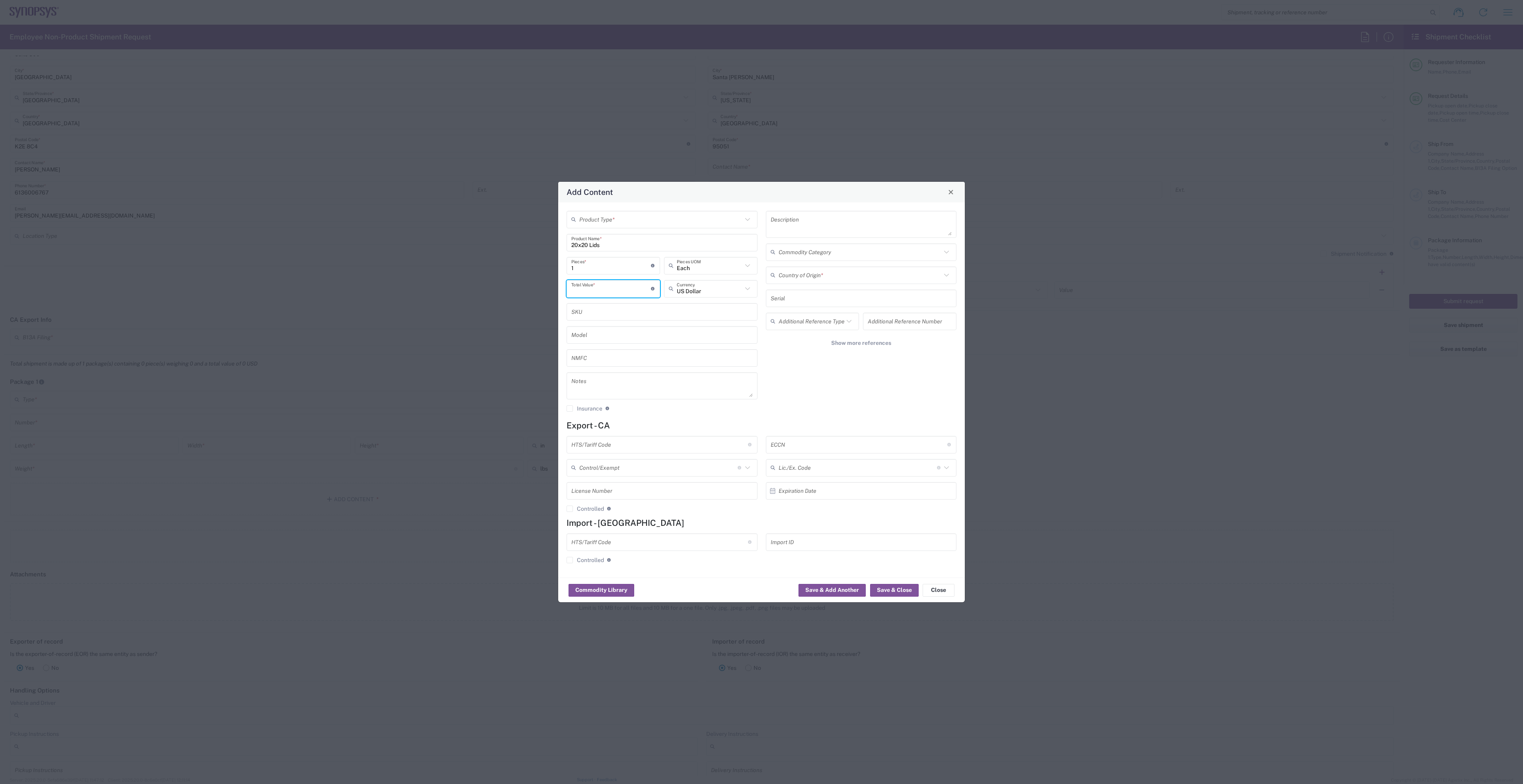
click at [599, 285] on input "number" at bounding box center [611, 288] width 80 height 14
type input "15"
click at [701, 289] on input "text" at bounding box center [709, 288] width 66 height 14
click at [707, 306] on span "Canadian Dollar" at bounding box center [710, 306] width 92 height 12
type input "Canadian Dollar"
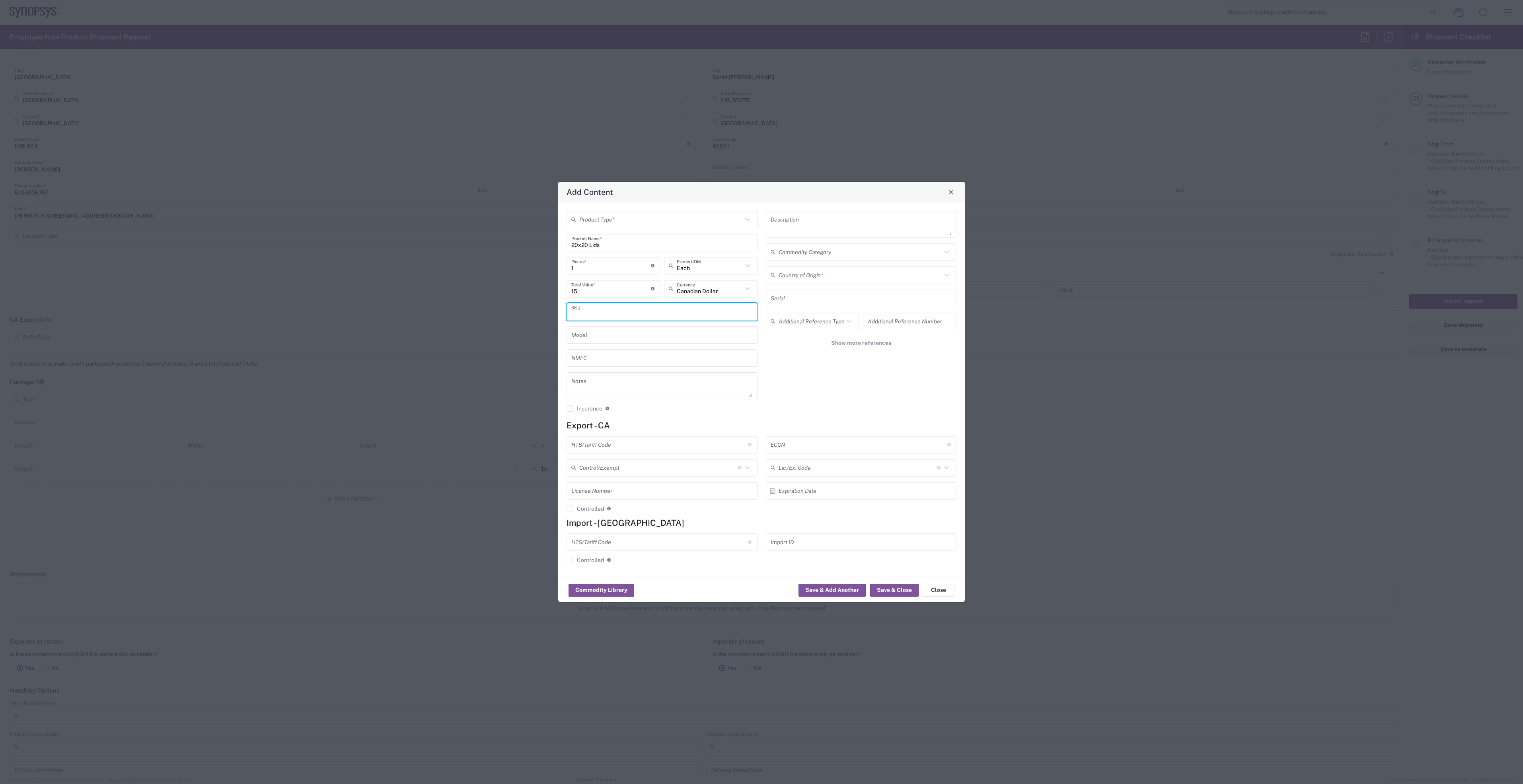
click at [665, 315] on input "text" at bounding box center [662, 311] width 182 height 14
click at [606, 267] on input "1" at bounding box center [611, 265] width 80 height 14
type input "13"
type input "195"
type input "130"
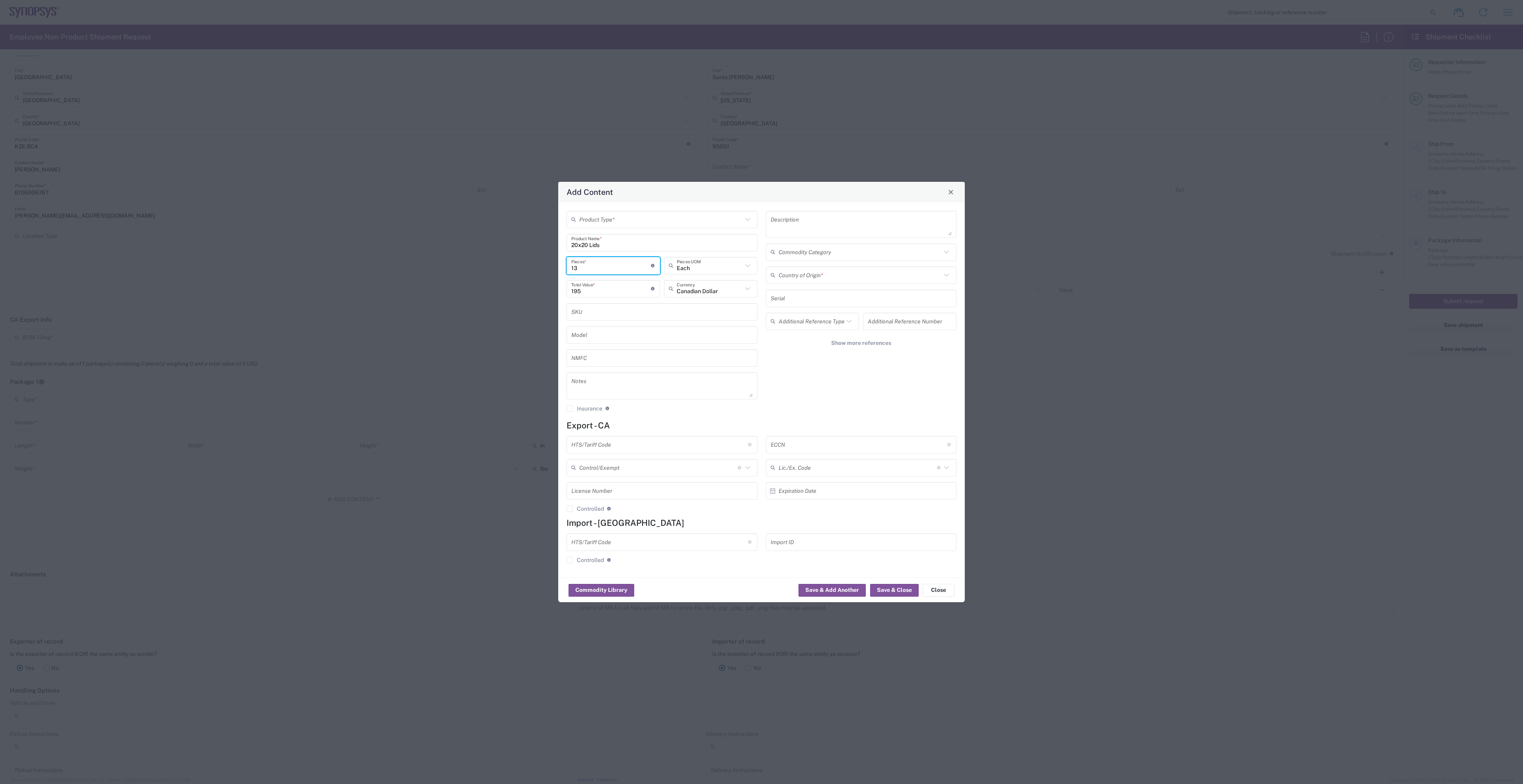
type input "1950"
type input "1300"
type input "19500"
type input "1300"
click at [832, 272] on input "text" at bounding box center [860, 275] width 163 height 14
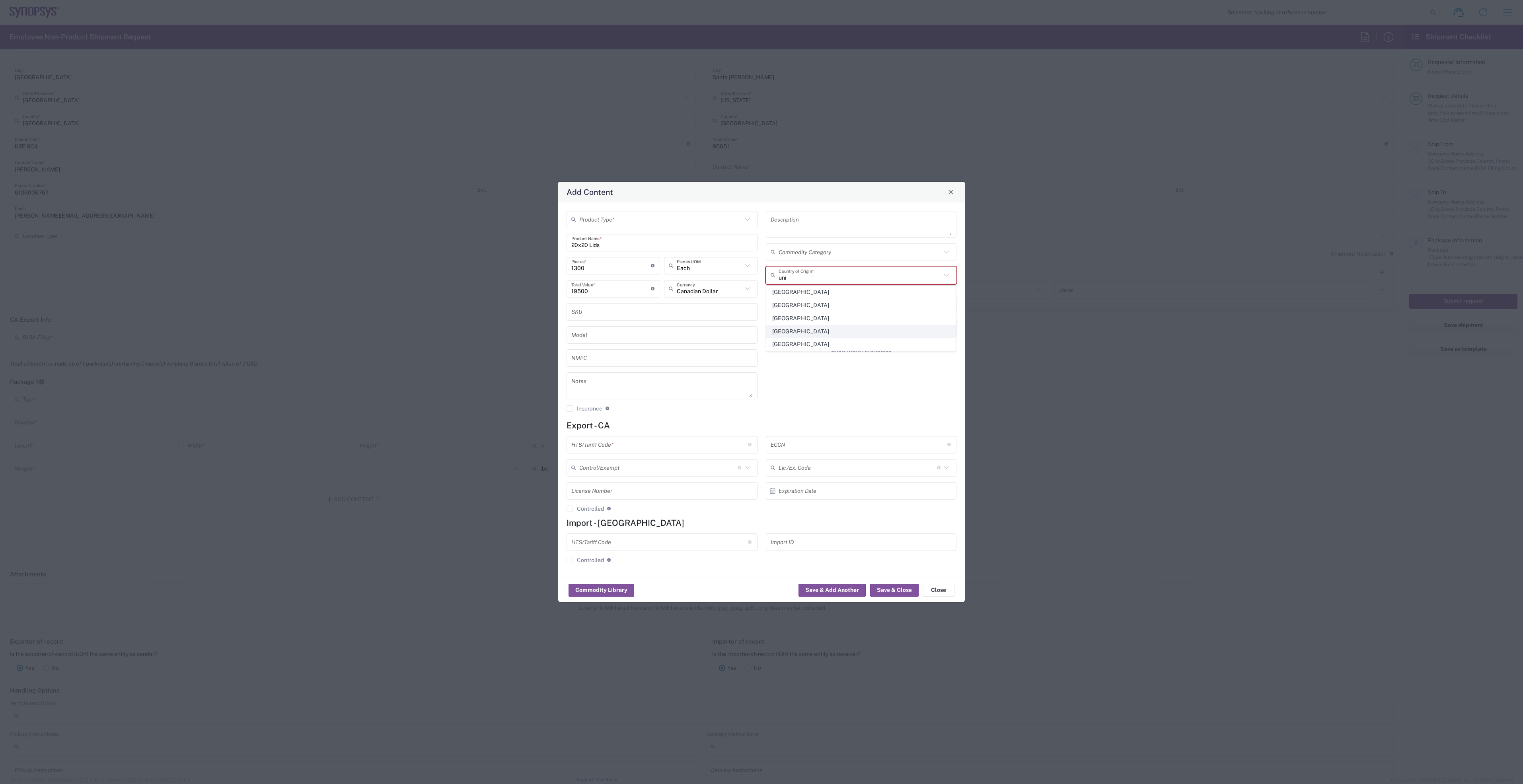
click at [807, 334] on span "[GEOGRAPHIC_DATA]" at bounding box center [861, 331] width 189 height 12
type input "[GEOGRAPHIC_DATA]"
click at [625, 446] on input "text" at bounding box center [659, 444] width 177 height 14
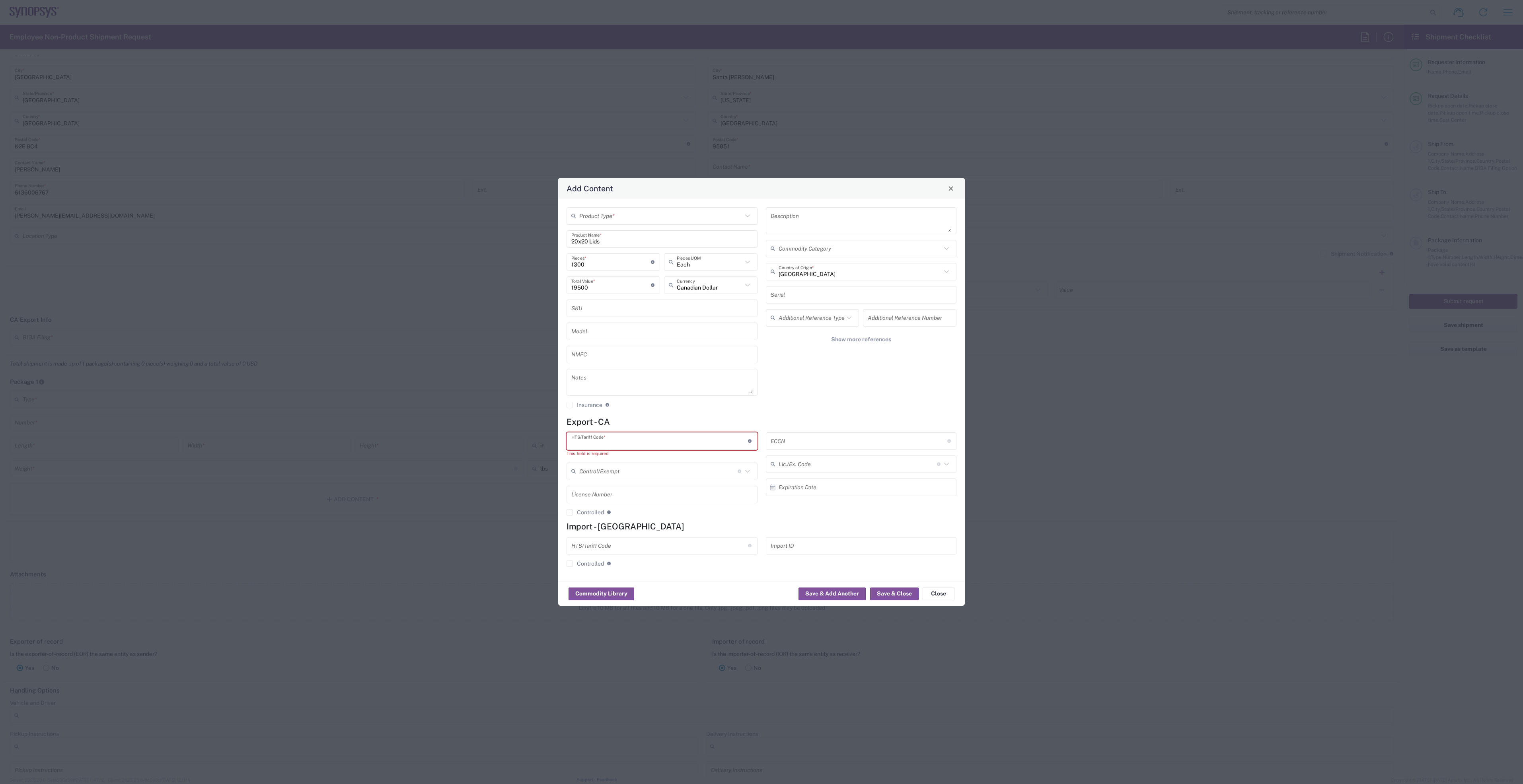
paste input "8542.90.0000"
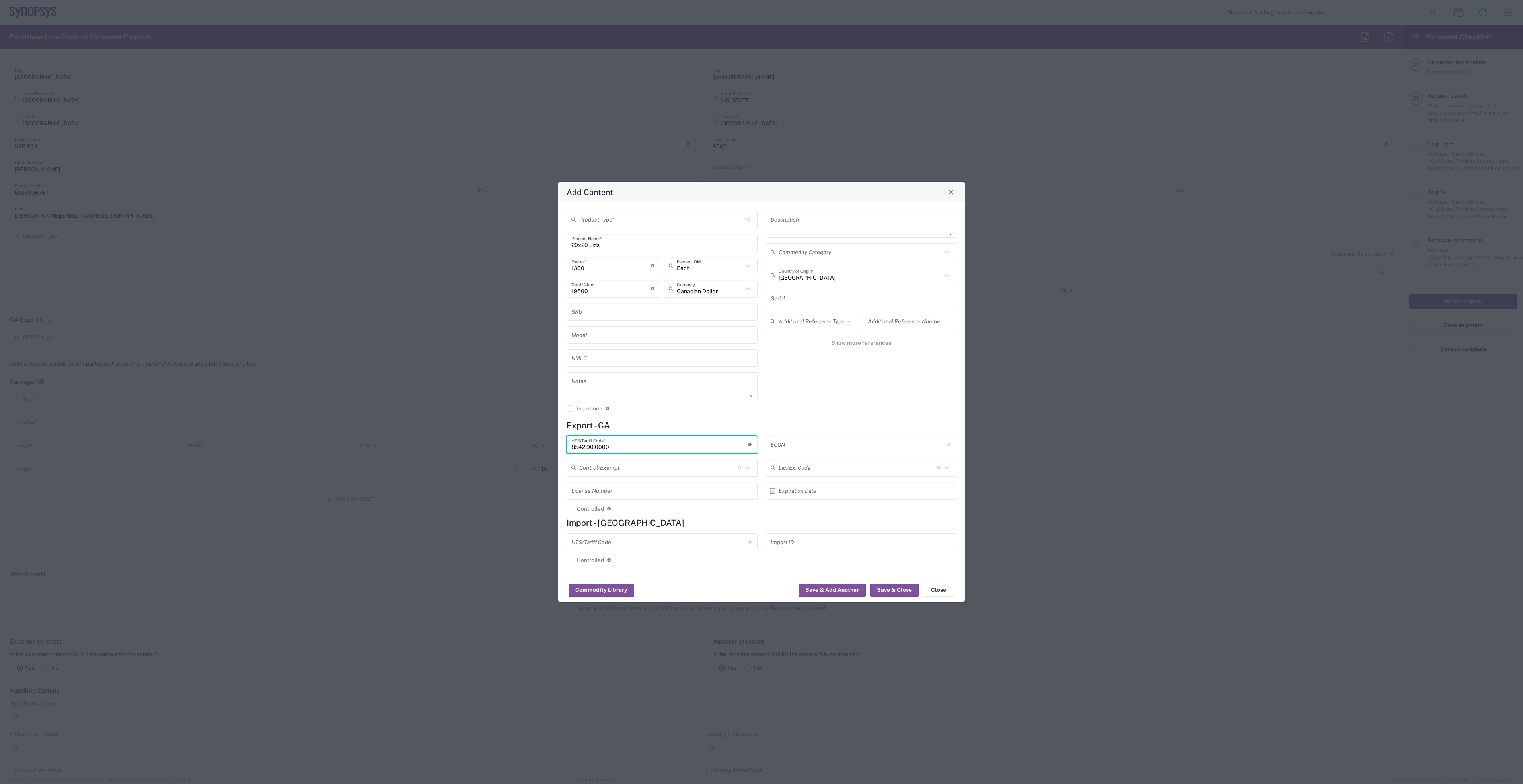
type input "8542.90.0000"
click at [798, 446] on input "text" at bounding box center [858, 444] width 177 height 14
click at [826, 448] on input "text" at bounding box center [858, 444] width 177 height 14
type input "EAR99"
click at [899, 590] on button "Save & Close" at bounding box center [894, 590] width 48 height 12
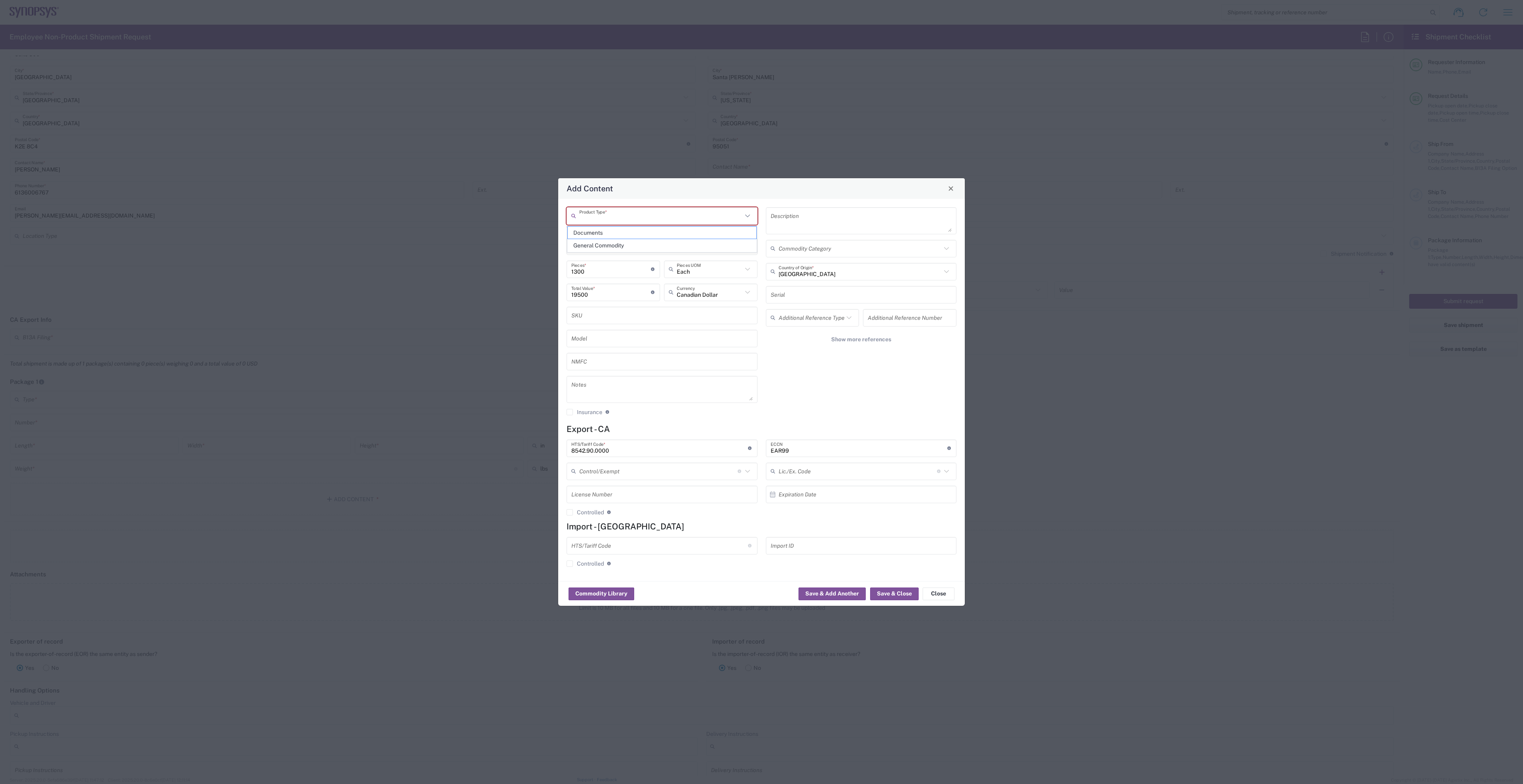
click at [654, 220] on input "text" at bounding box center [660, 215] width 163 height 14
click at [652, 243] on span "General Commodity" at bounding box center [663, 245] width 189 height 12
type input "General Commodity"
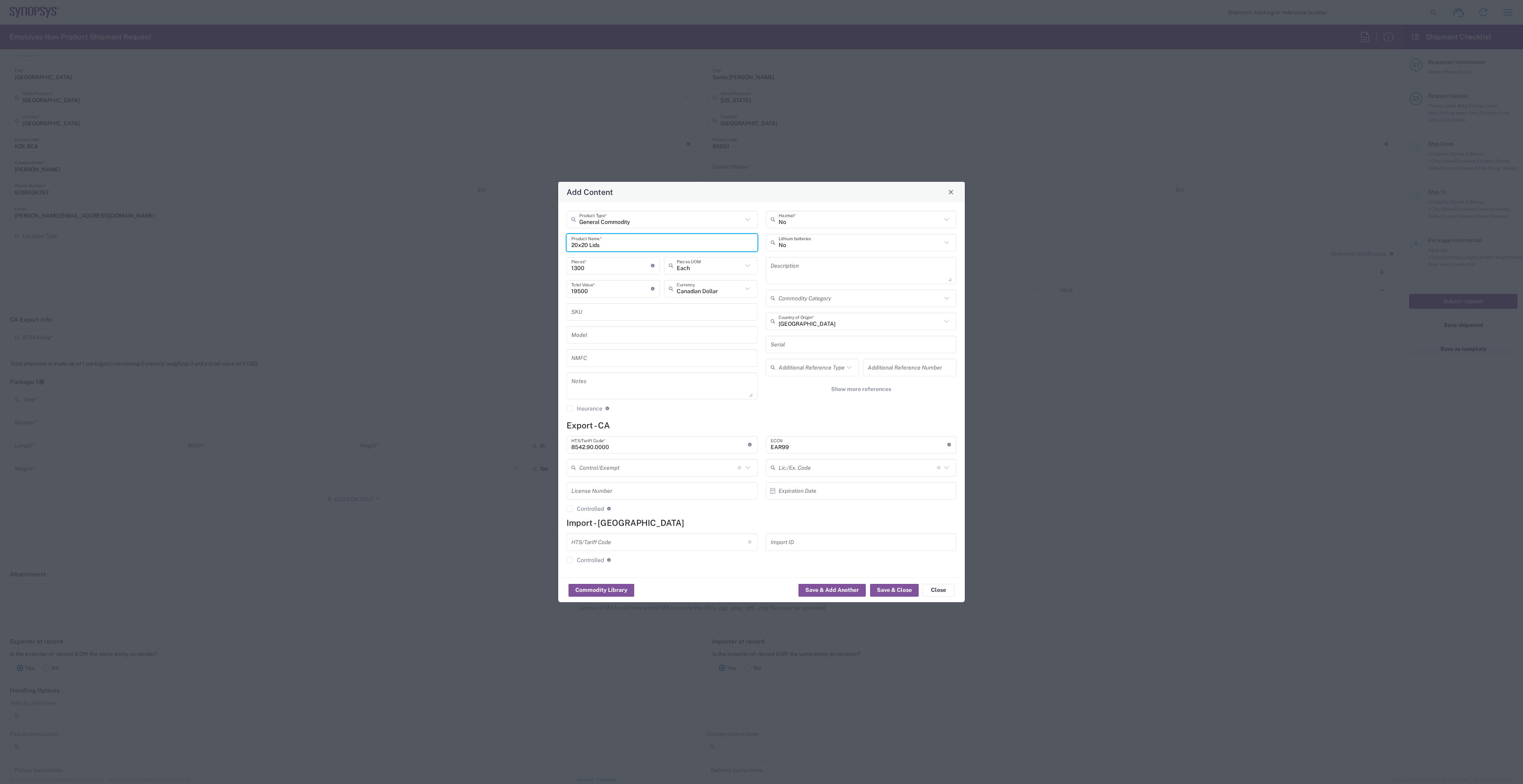
drag, startPoint x: 642, startPoint y: 243, endPoint x: 518, endPoint y: 245, distance: 124.0
click at [518, 245] on div "Add Content General Commodity Product Type * 20x20 Lids Product Name * 1300 Pie…" at bounding box center [762, 392] width 1523 height 784
click at [814, 269] on textarea at bounding box center [861, 270] width 182 height 22
paste textarea "20x20 Lids"
click at [787, 267] on textarea "1300 x 20x20 Lids" at bounding box center [861, 270] width 182 height 22
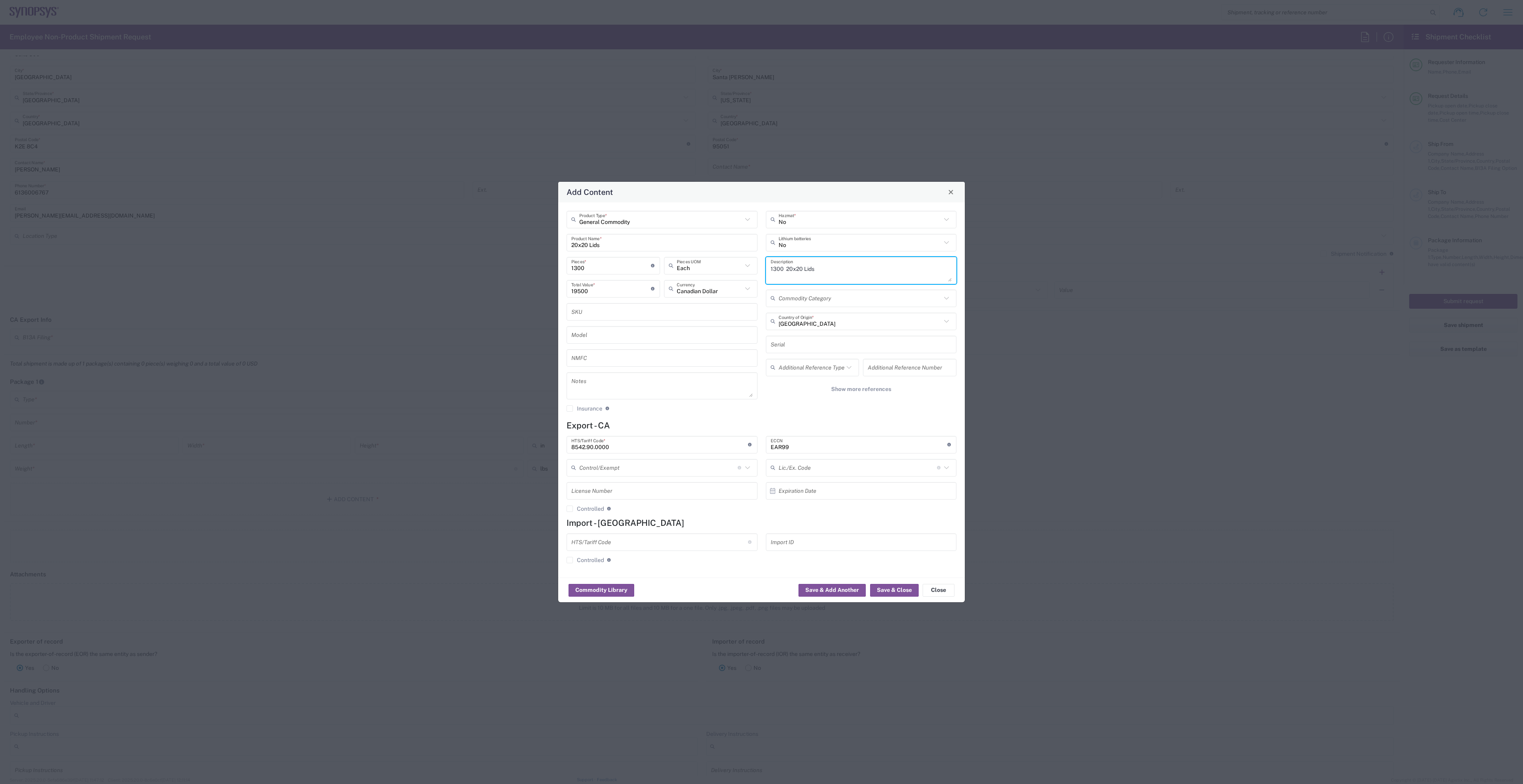
type textarea "1300 X 20x20 Lids"
click at [897, 586] on button "Save & Close" at bounding box center [894, 590] width 48 height 12
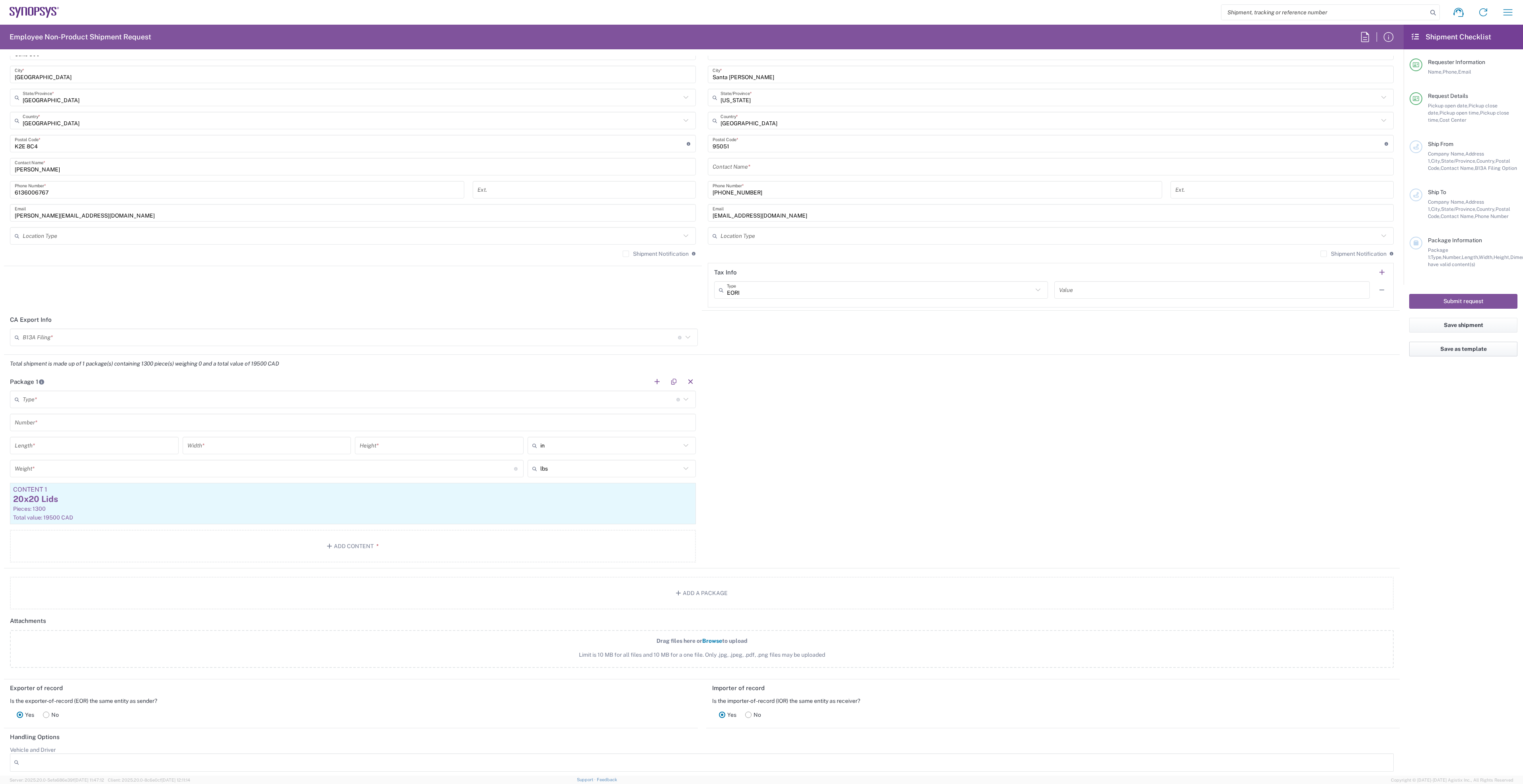
click at [1478, 350] on button "Save as template" at bounding box center [1463, 349] width 108 height 15
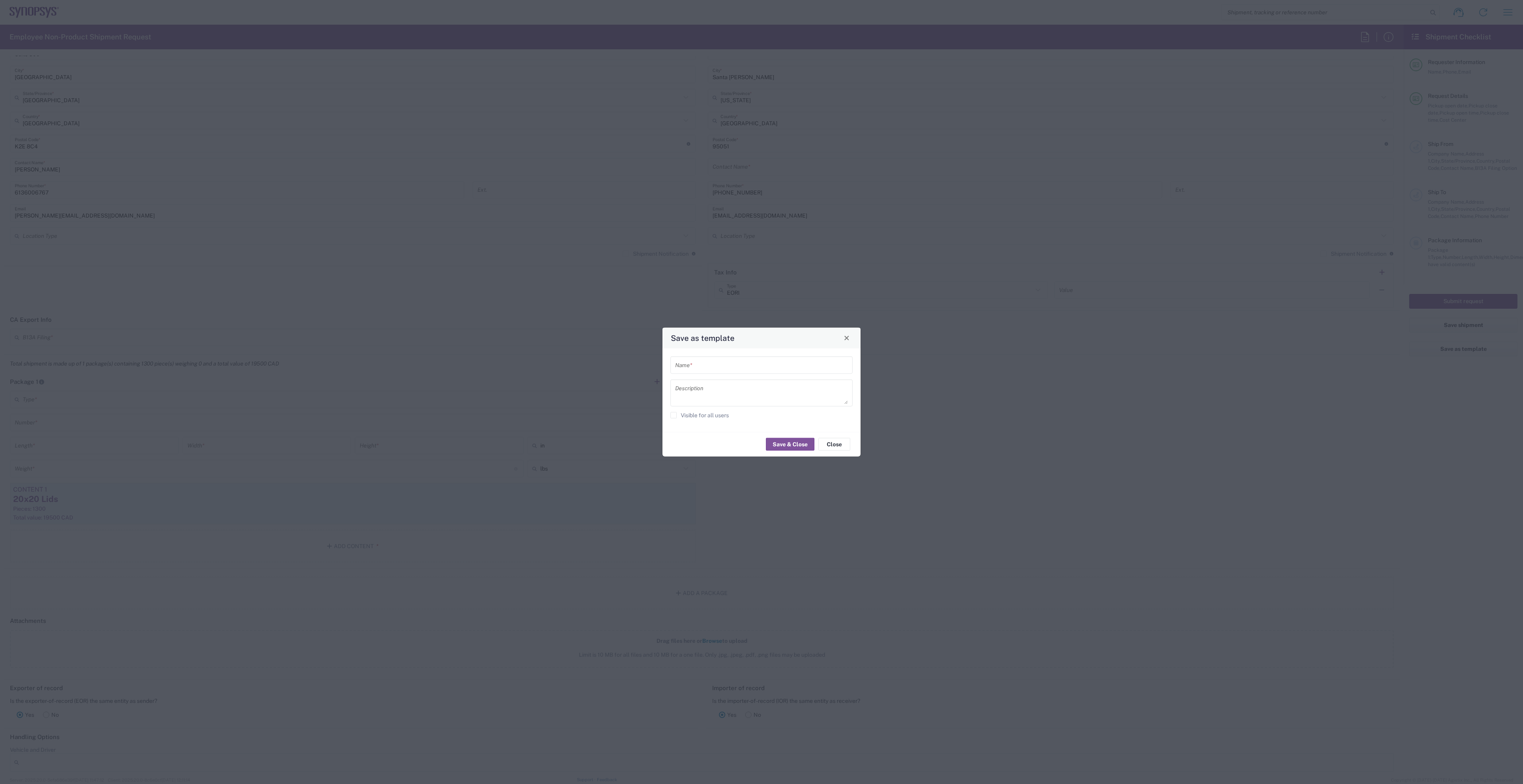
click at [735, 363] on input "text" at bounding box center [762, 364] width 173 height 14
type input "s"
type input "Promex"
click at [737, 390] on textarea at bounding box center [762, 393] width 173 height 22
type textarea "Shipment to Promex"
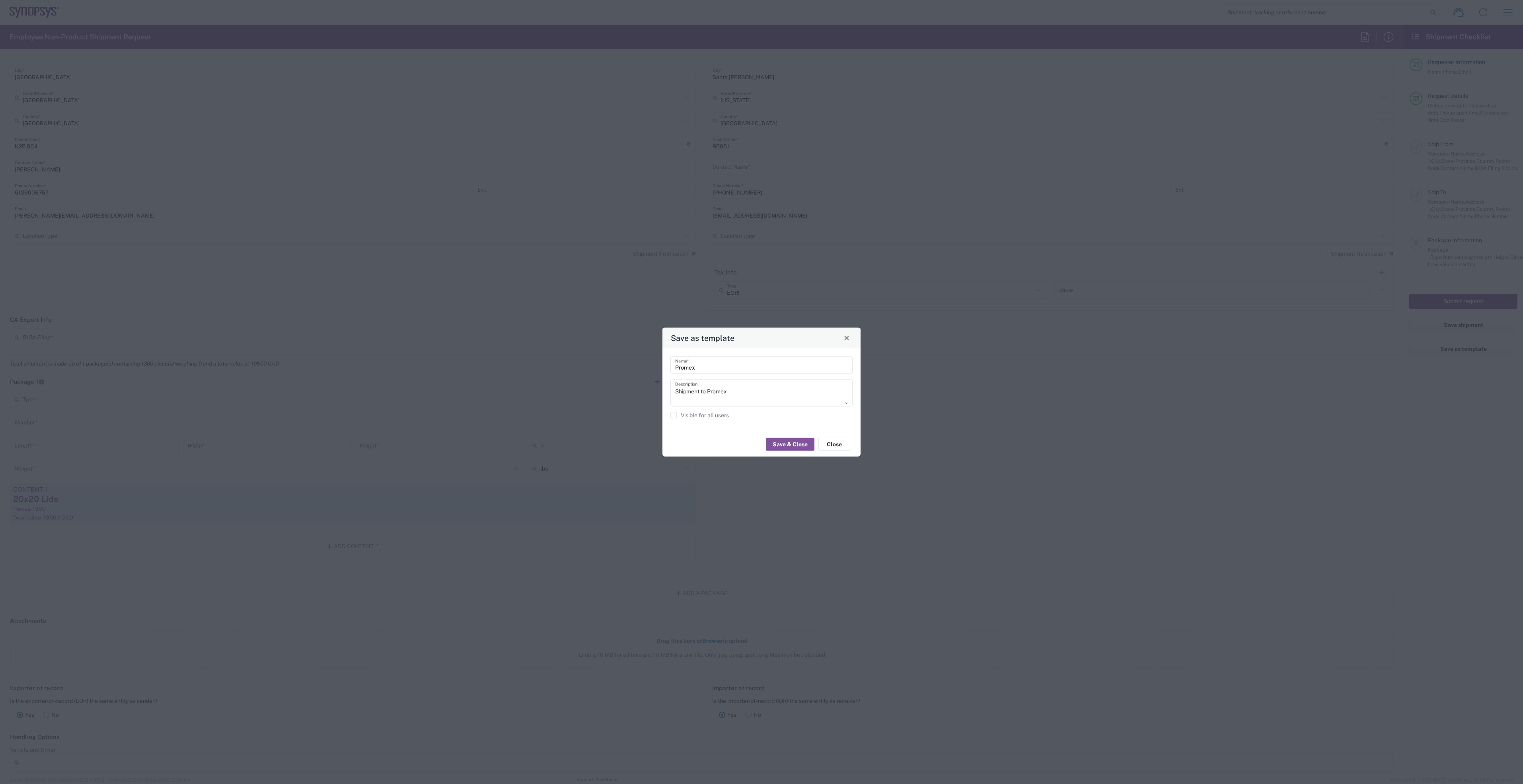
click at [673, 412] on label "Visible for all users" at bounding box center [700, 415] width 59 height 7
click at [674, 415] on input "Visible for all users" at bounding box center [674, 415] width 0 height 0
click at [788, 446] on button "Save & Close" at bounding box center [790, 444] width 48 height 12
